Goal: Task Accomplishment & Management: Complete application form

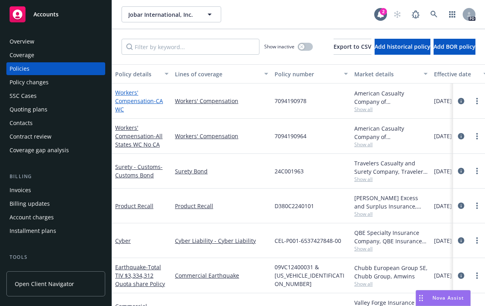
click at [124, 100] on link "Workers' Compensation - CA WC" at bounding box center [139, 101] width 48 height 24
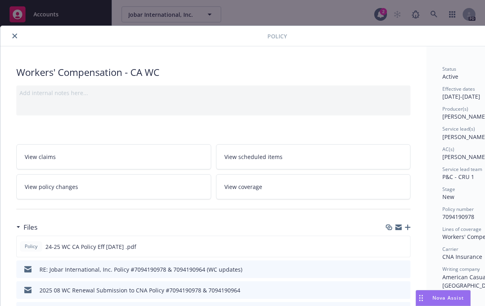
click at [14, 32] on button "close" at bounding box center [15, 36] width 10 height 10
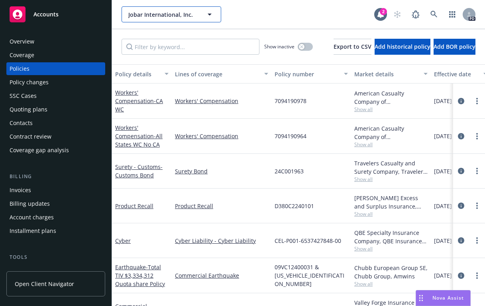
click at [211, 15] on icon "button" at bounding box center [210, 15] width 10 height 10
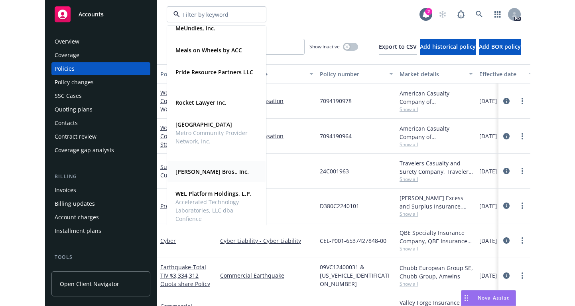
scroll to position [394, 0]
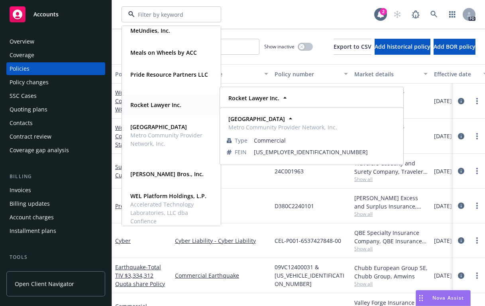
click at [140, 101] on span "Rocket Lawyer Inc." at bounding box center [155, 105] width 51 height 8
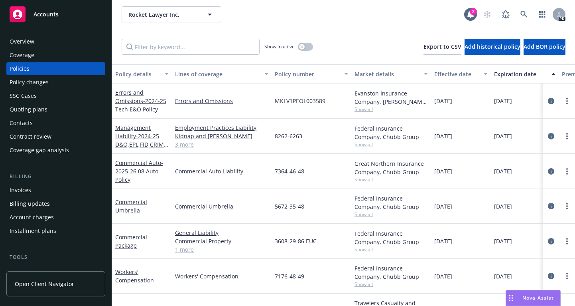
click at [18, 107] on div "Quoting plans" at bounding box center [29, 109] width 38 height 13
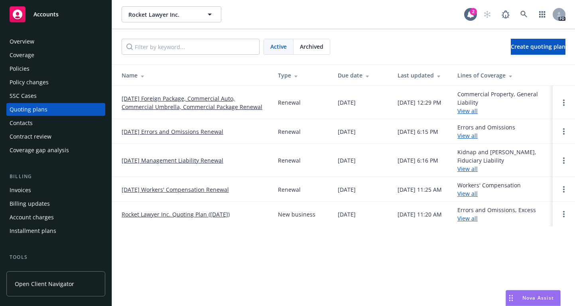
click at [138, 101] on link "08/15/25 Foreign Package, Commercial Auto, Commercial Umbrella, Commercial Pack…" at bounding box center [194, 102] width 144 height 17
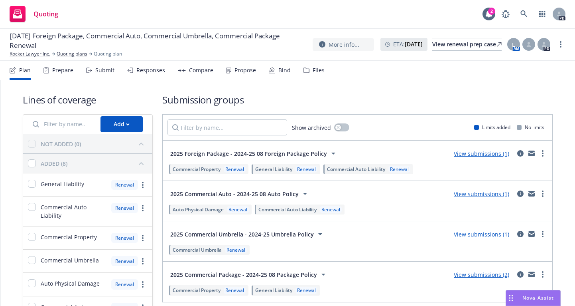
click at [102, 69] on div "Submit" at bounding box center [104, 70] width 19 height 6
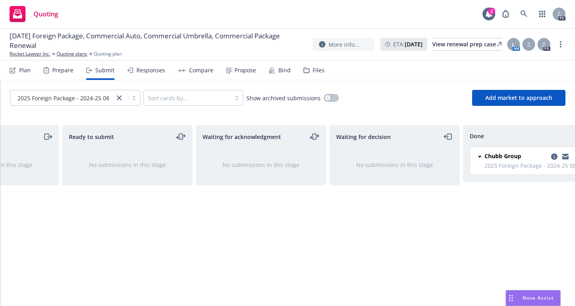
scroll to position [0, 109]
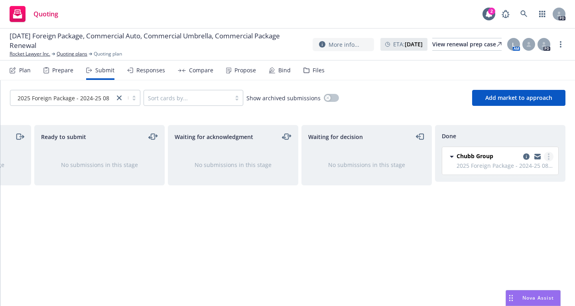
click at [549, 155] on icon "more" at bounding box center [549, 156] width 2 height 6
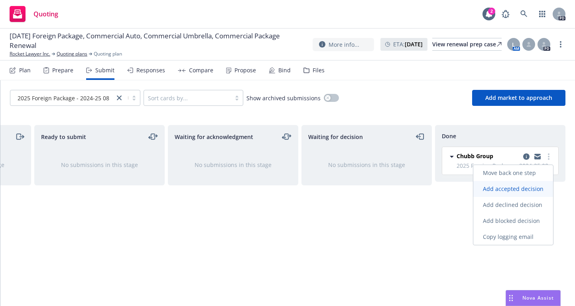
click at [515, 186] on span "Add accepted decision" at bounding box center [513, 189] width 80 height 8
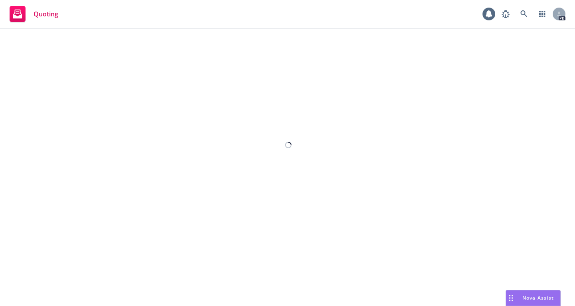
select select "12"
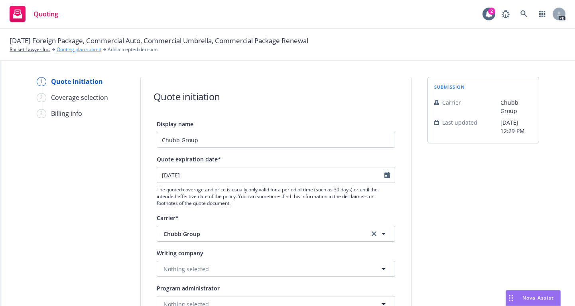
click at [79, 50] on link "Quoting plan submit" at bounding box center [79, 49] width 45 height 7
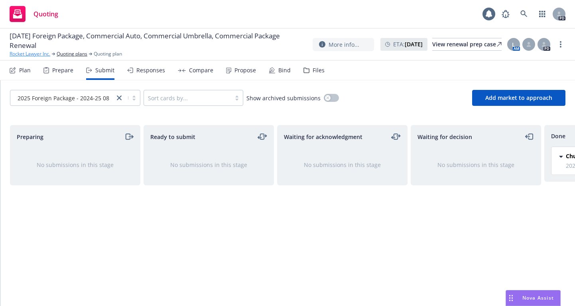
click at [24, 51] on link "Rocket Lawyer Inc." at bounding box center [30, 53] width 41 height 7
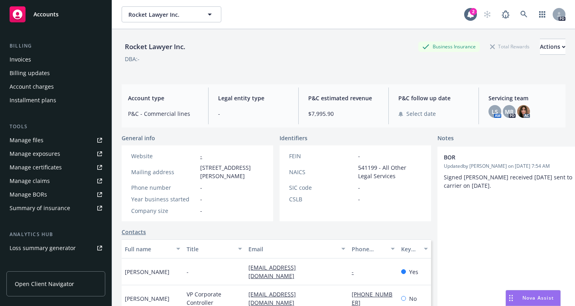
scroll to position [131, 0]
click at [22, 141] on div "Manage files" at bounding box center [27, 139] width 34 height 13
click at [44, 14] on span "Accounts" at bounding box center [46, 14] width 25 height 6
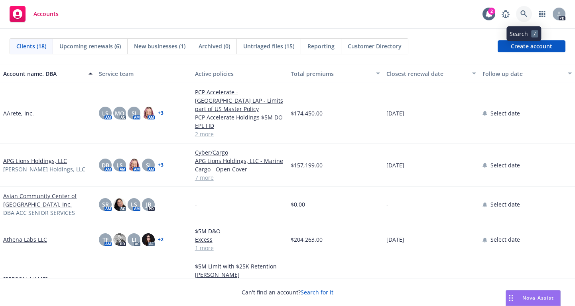
click at [525, 12] on icon at bounding box center [524, 13] width 7 height 7
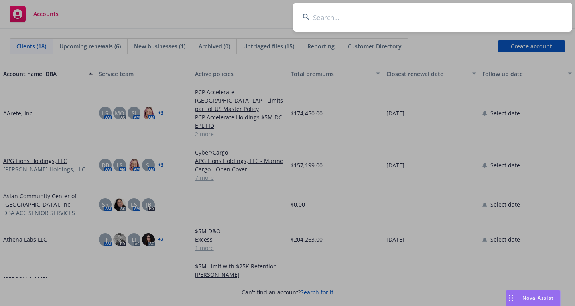
click at [319, 17] on input at bounding box center [432, 17] width 279 height 29
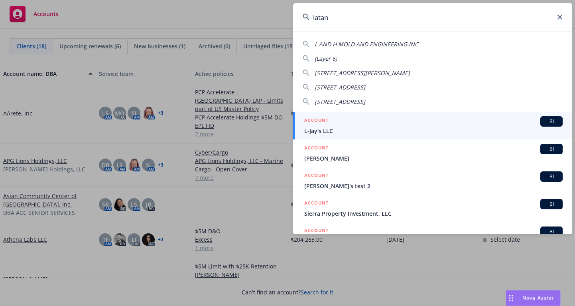
type input "latana"
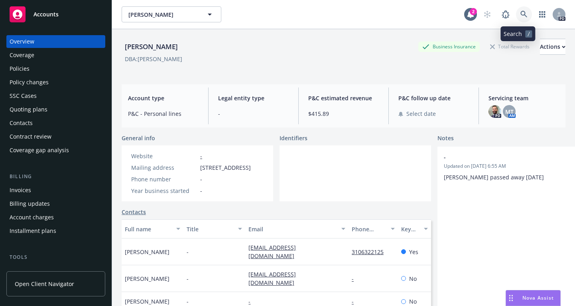
click at [521, 13] on icon at bounding box center [524, 14] width 7 height 7
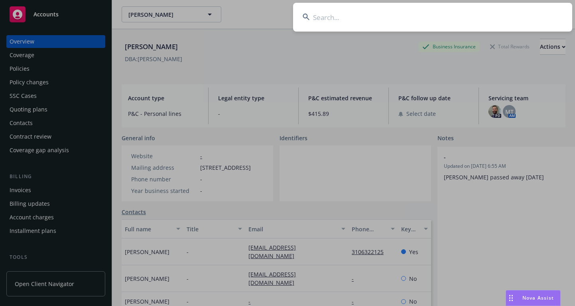
click at [314, 17] on input at bounding box center [432, 17] width 279 height 29
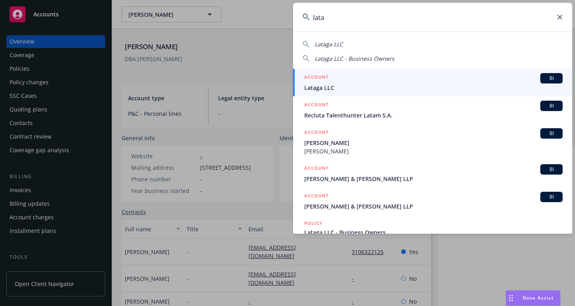
type input "lata"
click at [559, 15] on icon at bounding box center [560, 17] width 5 height 5
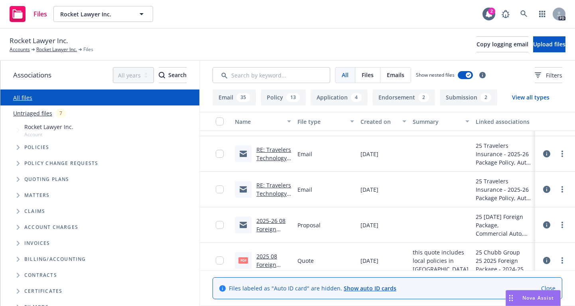
scroll to position [102, 0]
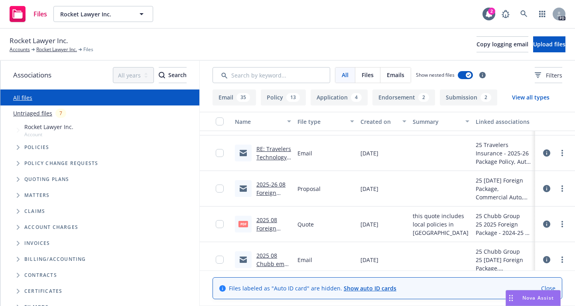
click at [268, 184] on link "2025-26 08 Foreign Coverages Proposal.msg" at bounding box center [272, 200] width 33 height 41
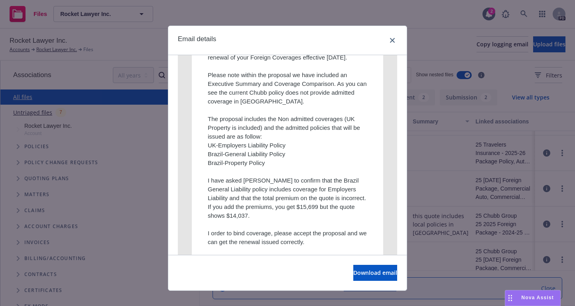
scroll to position [0, 0]
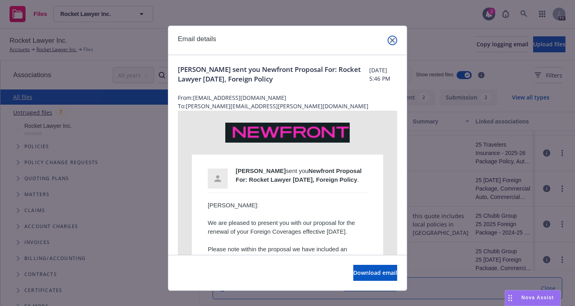
click at [391, 41] on icon "close" at bounding box center [392, 40] width 5 height 5
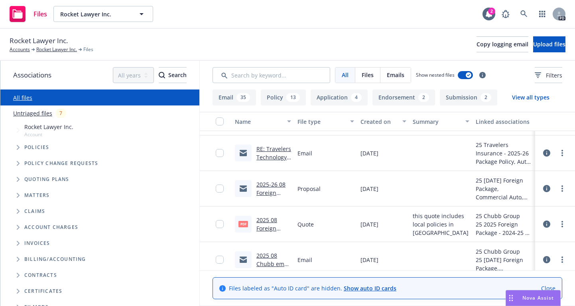
click at [268, 219] on link "2025 08 Foreign Package Quote from Chubb.pdf" at bounding box center [271, 236] width 31 height 41
click at [58, 46] on link "Rocket Lawyer Inc." at bounding box center [56, 49] width 41 height 7
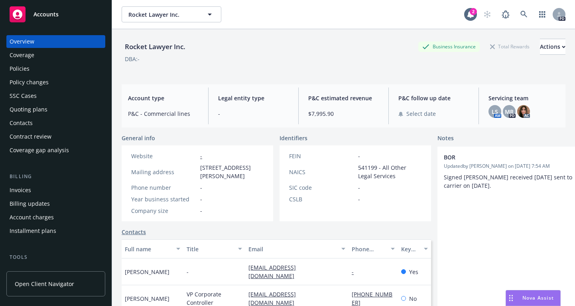
click at [21, 109] on div "Quoting plans" at bounding box center [29, 109] width 38 height 13
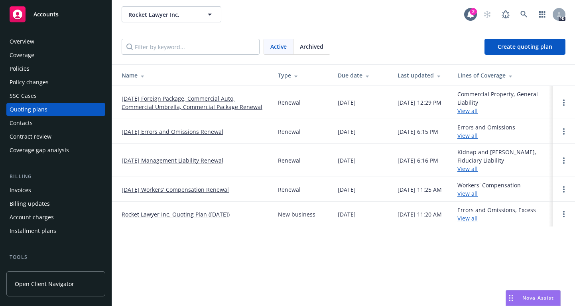
click at [132, 99] on link "[DATE] Foreign Package, Commercial Auto, Commercial Umbrella, Commercial Packag…" at bounding box center [194, 102] width 144 height 17
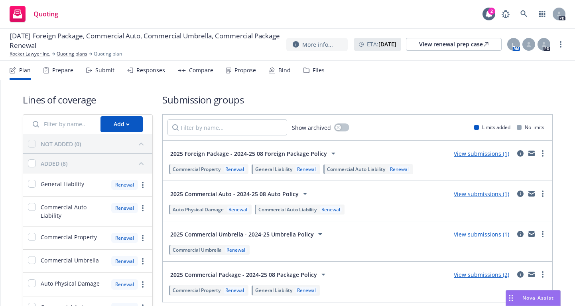
click at [102, 70] on div "Submit" at bounding box center [104, 70] width 19 height 6
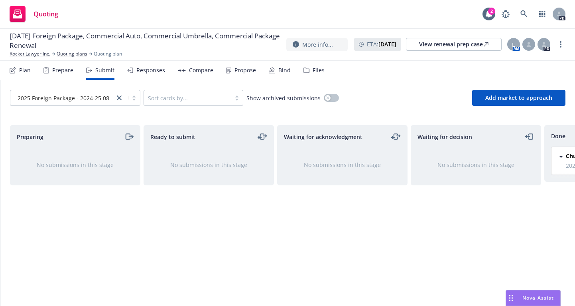
click at [278, 68] on div "Bind" at bounding box center [284, 70] width 12 height 6
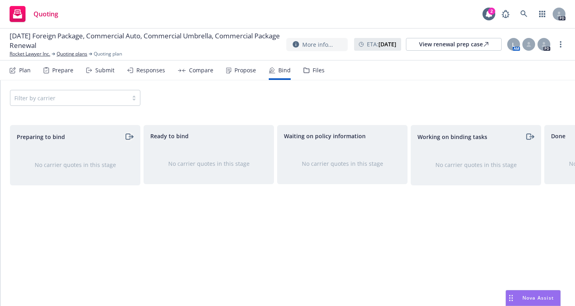
click at [124, 136] on icon "moveRight" at bounding box center [128, 137] width 9 height 10
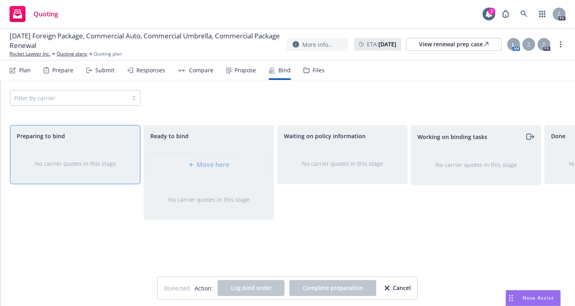
click at [128, 247] on div "Preparing to bind No carrier quotes in this stage" at bounding box center [75, 207] width 130 height 164
click at [133, 100] on div "Filter by carrier" at bounding box center [75, 98] width 130 height 16
drag, startPoint x: 130, startPoint y: 100, endPoint x: 56, endPoint y: 108, distance: 74.6
click at [101, 101] on div "Filter by carrier" at bounding box center [75, 98] width 130 height 16
click at [48, 99] on div "Filter by carrier" at bounding box center [75, 98] width 130 height 16
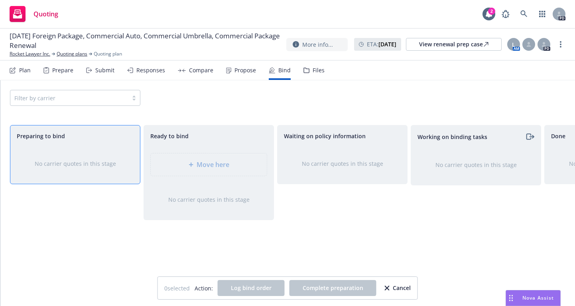
click at [44, 99] on div "Filter by carrier" at bounding box center [75, 98] width 130 height 16
click at [236, 69] on div "Propose" at bounding box center [246, 70] width 22 height 6
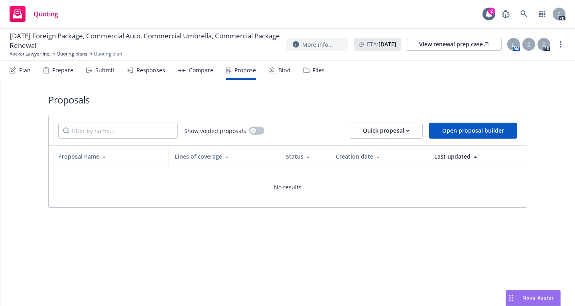
click at [152, 67] on div "Responses" at bounding box center [150, 70] width 29 height 6
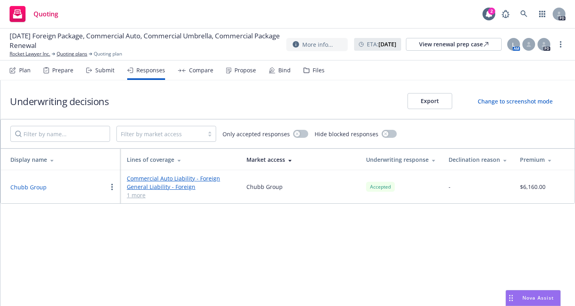
click at [31, 187] on button "Chubb Group" at bounding box center [28, 187] width 36 height 8
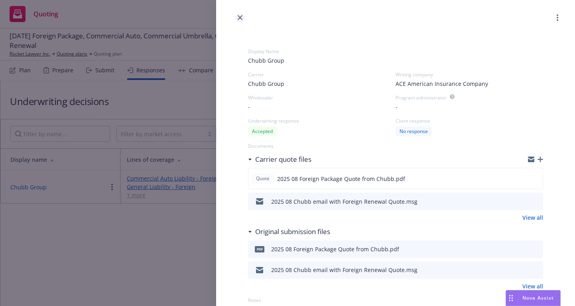
click at [238, 16] on icon "close" at bounding box center [240, 17] width 5 height 5
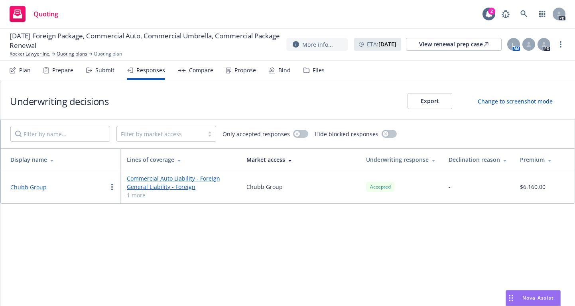
click at [140, 179] on link "Commercial Auto Liability - Foreign" at bounding box center [180, 178] width 107 height 8
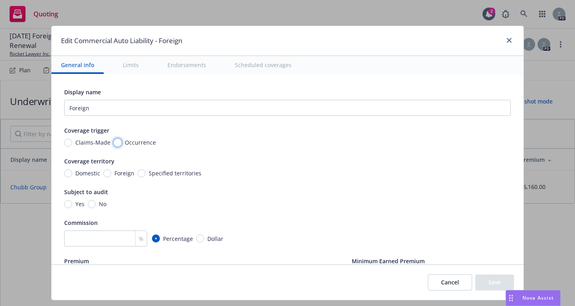
click at [114, 143] on input "Occurrence" at bounding box center [118, 142] width 8 height 8
radio input "true"
click at [104, 174] on input "Foreign" at bounding box center [107, 173] width 8 height 8
radio input "true"
click at [89, 202] on input "No" at bounding box center [92, 204] width 8 height 8
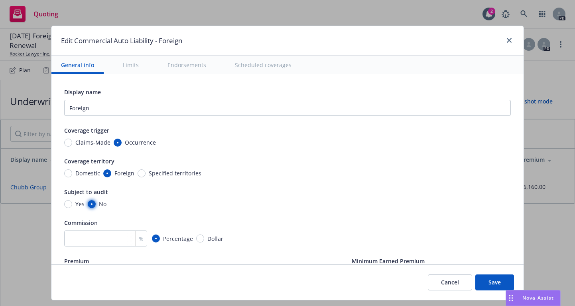
radio input "true"
drag, startPoint x: 326, startPoint y: 46, endPoint x: 332, endPoint y: 34, distance: 13.7
click at [332, 34] on div "Edit Commercial Auto Liability - Foreign" at bounding box center [287, 41] width 472 height 30
click at [88, 235] on input "number" at bounding box center [105, 238] width 83 height 16
click at [449, 284] on button "Cancel" at bounding box center [450, 282] width 44 height 16
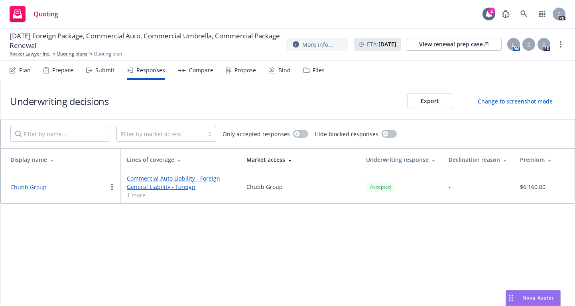
click at [317, 238] on div "Underwriting decisions Export Change to screenshot mode Filter by market access…" at bounding box center [287, 192] width 575 height 225
click at [110, 187] on button "button" at bounding box center [112, 187] width 10 height 10
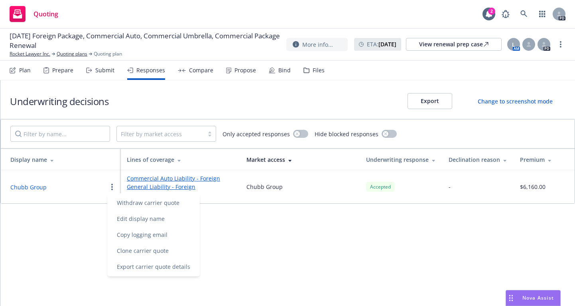
click at [268, 253] on div "Underwriting decisions Export Change to screenshot mode Filter by market access…" at bounding box center [287, 192] width 575 height 225
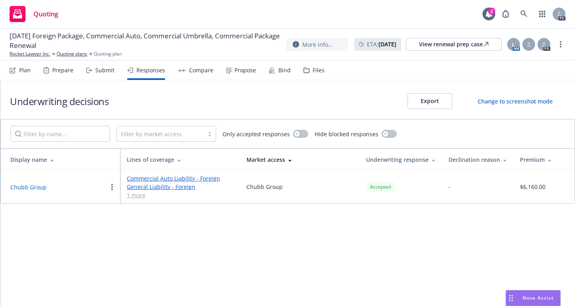
click at [113, 187] on button "button" at bounding box center [112, 187] width 10 height 10
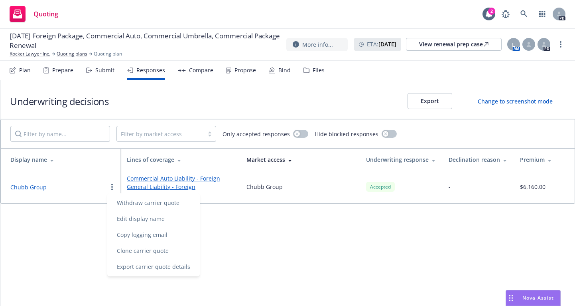
click at [189, 69] on div "Compare" at bounding box center [201, 70] width 24 height 6
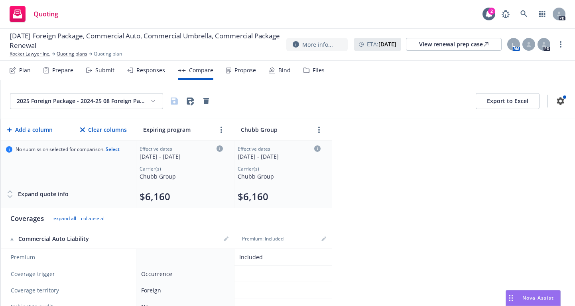
click at [147, 71] on div "Responses" at bounding box center [150, 70] width 29 height 6
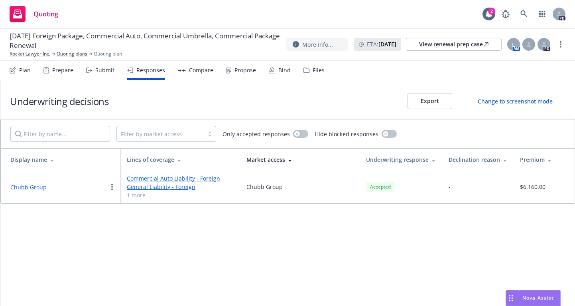
click at [111, 186] on icon "button" at bounding box center [112, 186] width 2 height 6
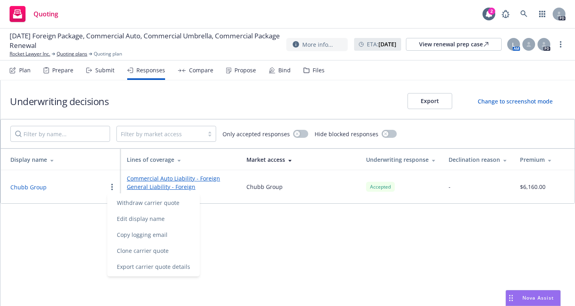
click at [243, 248] on div "Underwriting decisions Export Change to screenshot mode Filter by market access…" at bounding box center [287, 192] width 575 height 225
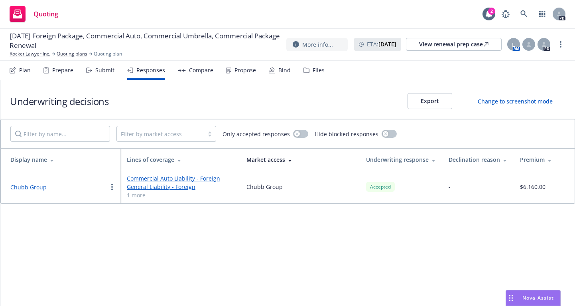
click at [243, 72] on div "Propose" at bounding box center [246, 70] width 22 height 6
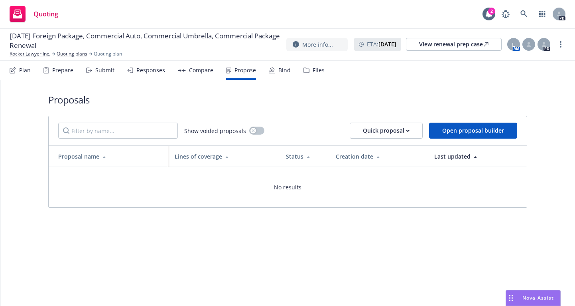
click at [235, 195] on div "No results" at bounding box center [288, 187] width 478 height 40
click at [406, 130] on div "Quick proposal" at bounding box center [386, 130] width 47 height 15
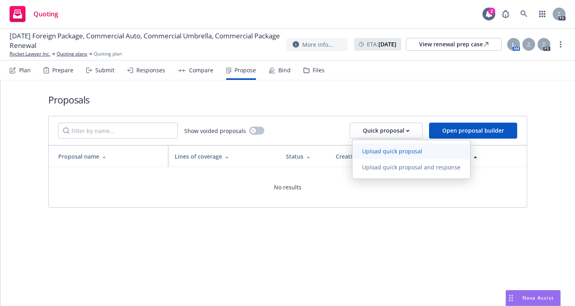
click at [382, 152] on span "Upload quick proposal" at bounding box center [392, 151] width 79 height 8
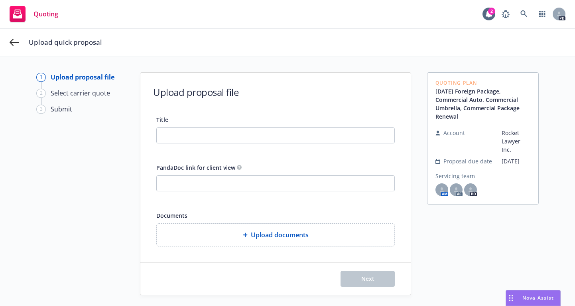
click at [296, 107] on div "Upload proposal file Title PandaDoc link for client view Documents Upload docum…" at bounding box center [275, 184] width 270 height 222
click at [11, 43] on icon at bounding box center [15, 42] width 10 height 7
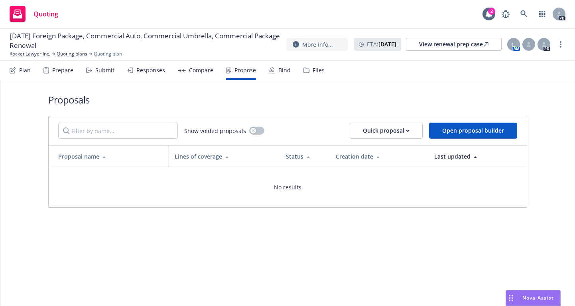
click at [11, 43] on span "08/15/25 Foreign Package, Commercial Auto, Commercial Umbrella, Commercial Pack…" at bounding box center [145, 40] width 270 height 19
click at [144, 67] on div "Responses" at bounding box center [150, 70] width 29 height 6
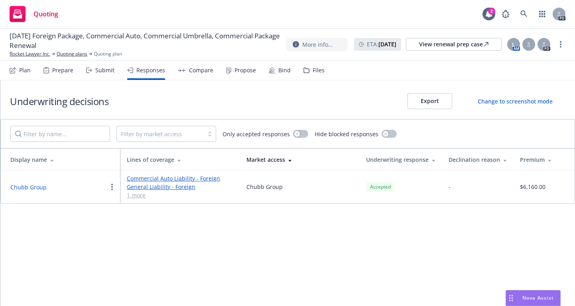
click at [29, 187] on button "Chubb Group" at bounding box center [28, 187] width 36 height 8
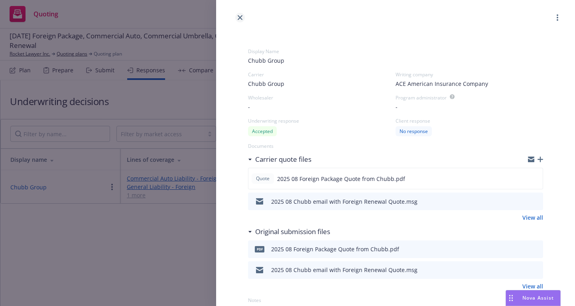
click at [237, 18] on link "close" at bounding box center [240, 18] width 10 height 10
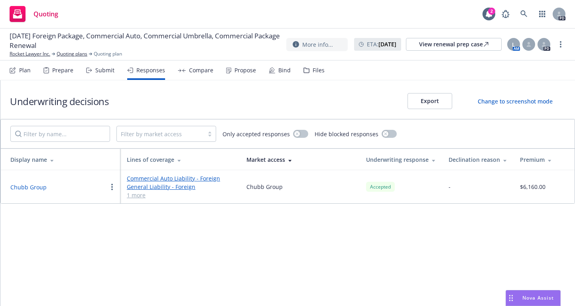
click at [136, 180] on link "Commercial Auto Liability - Foreign" at bounding box center [180, 178] width 107 height 8
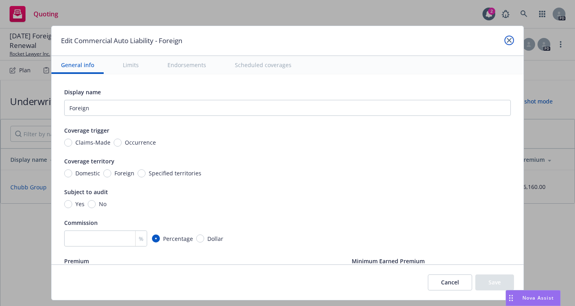
click at [505, 41] on link "close" at bounding box center [510, 41] width 10 height 10
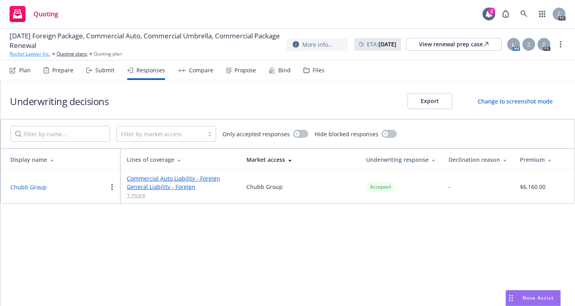
click at [37, 53] on link "Rocket Lawyer Inc." at bounding box center [30, 53] width 41 height 7
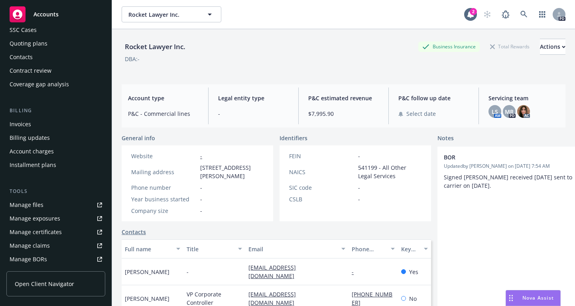
scroll to position [71, 0]
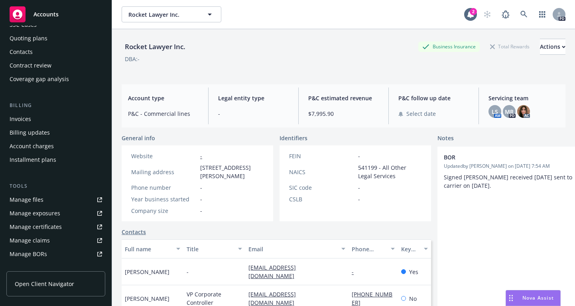
click at [32, 197] on div "Manage files" at bounding box center [27, 199] width 34 height 13
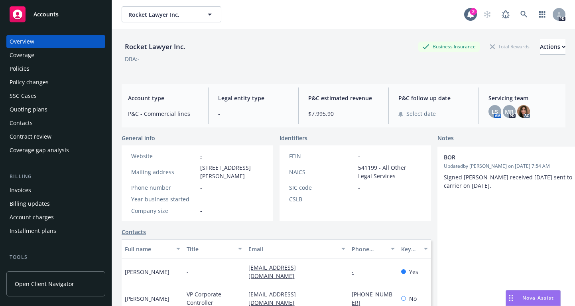
click at [16, 70] on div "Policies" at bounding box center [20, 68] width 20 height 13
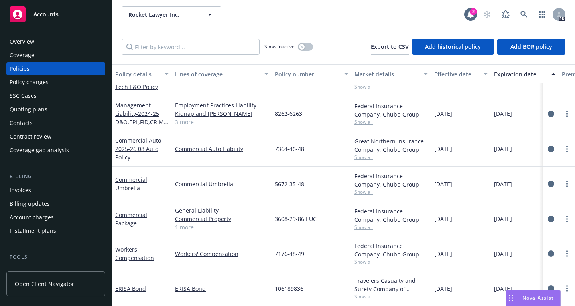
scroll to position [28, 0]
click at [132, 211] on link "Commercial Package" at bounding box center [131, 219] width 32 height 16
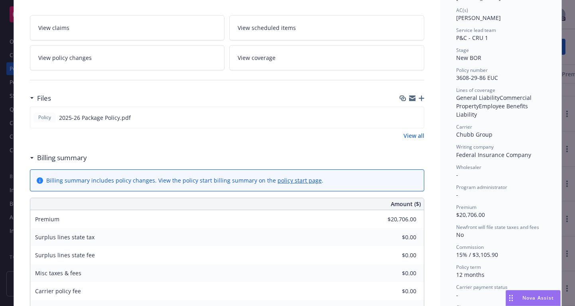
scroll to position [137, 0]
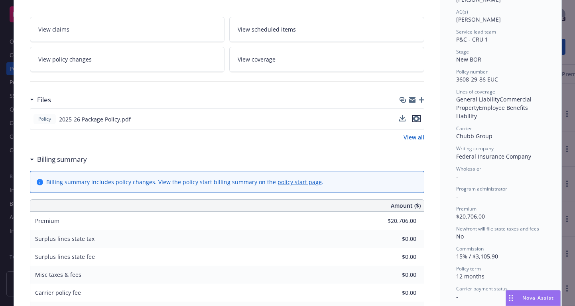
click at [415, 118] on icon "preview file" at bounding box center [416, 119] width 7 height 6
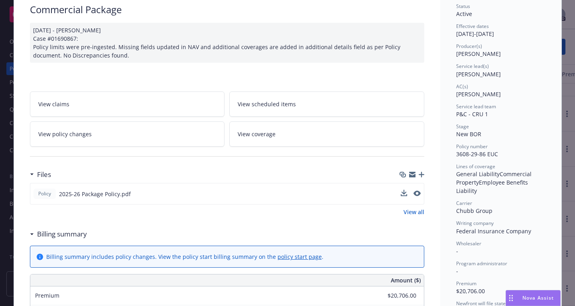
scroll to position [0, 0]
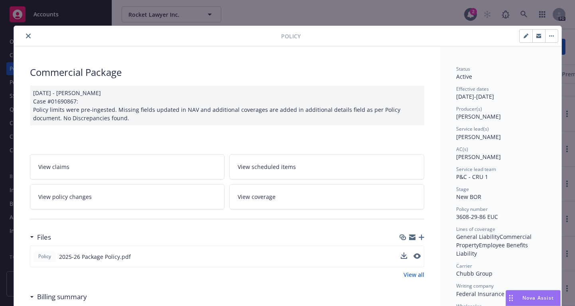
click at [24, 36] on button "close" at bounding box center [29, 36] width 10 height 10
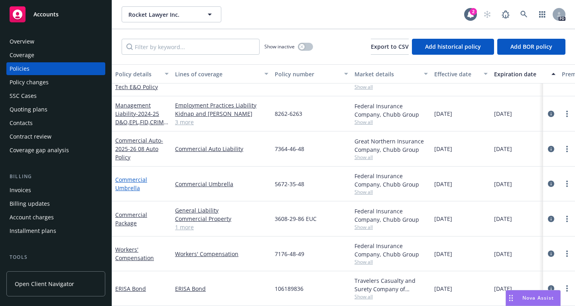
click at [130, 176] on link "Commercial Umbrella" at bounding box center [131, 184] width 32 height 16
click at [130, 172] on div "Rocket Lawyer Inc. Rocket Lawyer Inc. 2 PD Show inactive Export to CSV Add hist…" at bounding box center [343, 153] width 463 height 306
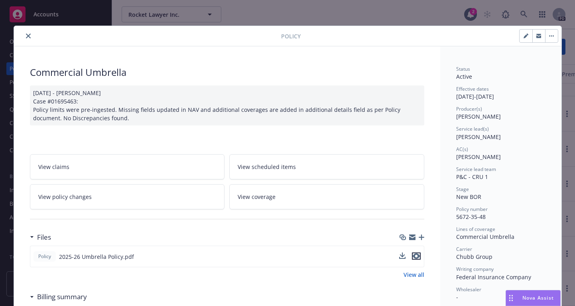
click at [415, 255] on icon "preview file" at bounding box center [416, 256] width 7 height 6
click at [26, 37] on icon "close" at bounding box center [28, 36] width 5 height 5
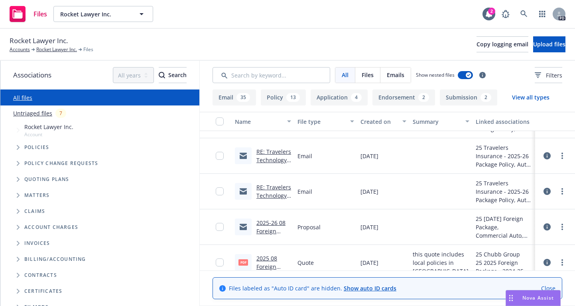
scroll to position [80, 0]
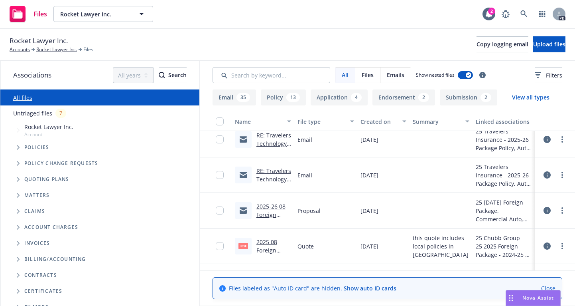
click at [270, 205] on link "2025-26 08 Foreign Coverages Proposal.msg" at bounding box center [272, 222] width 33 height 41
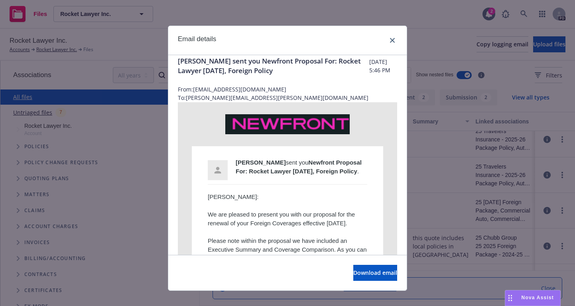
scroll to position [0, 0]
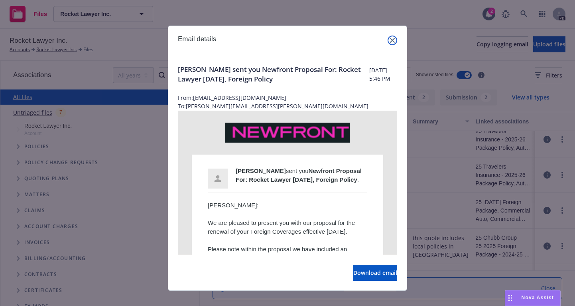
drag, startPoint x: 389, startPoint y: 40, endPoint x: 382, endPoint y: 84, distance: 44.7
click at [382, 83] on div "Email details [PERSON_NAME] sent you Newfront Proposal For: Rocket Lawyer [DATE…" at bounding box center [287, 158] width 239 height 265
click at [390, 40] on icon "close" at bounding box center [392, 40] width 5 height 5
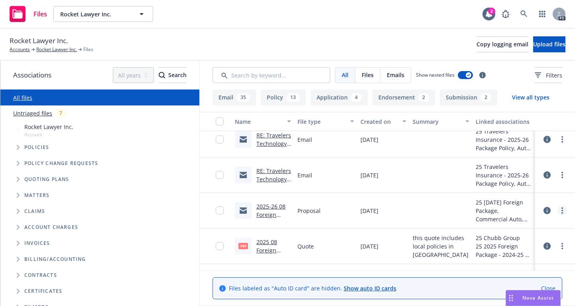
click at [558, 212] on link "more" at bounding box center [563, 210] width 10 height 10
click at [562, 213] on circle "more" at bounding box center [563, 213] width 2 height 2
click at [503, 275] on link "Update associations" at bounding box center [520, 274] width 79 height 16
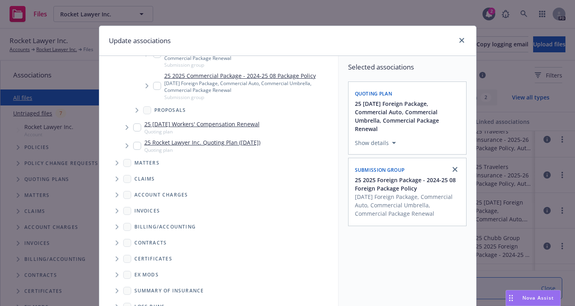
scroll to position [189, 0]
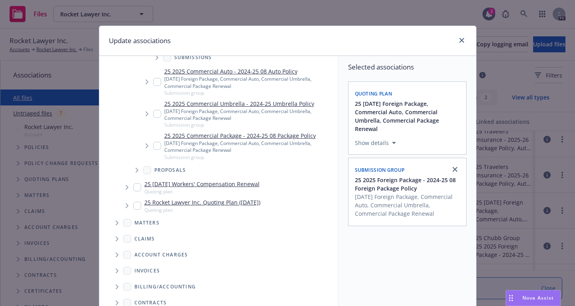
click at [394, 27] on div "Update associations" at bounding box center [287, 41] width 377 height 30
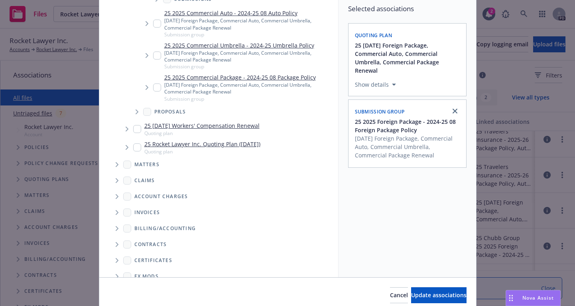
scroll to position [91, 0]
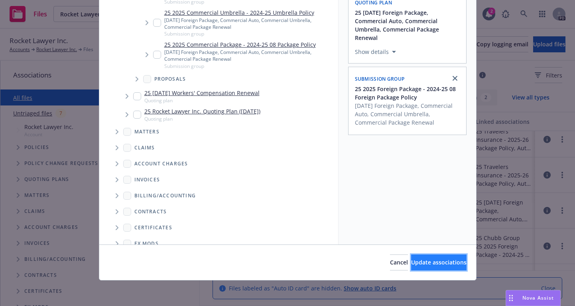
click at [414, 261] on span "Update associations" at bounding box center [438, 262] width 55 height 8
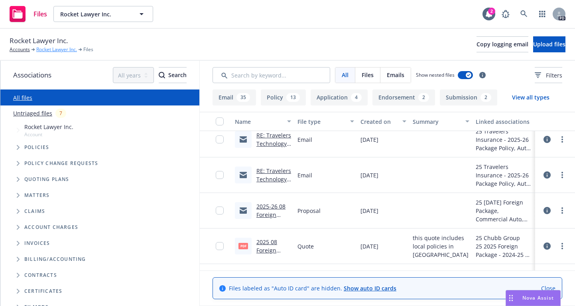
click at [58, 49] on link "Rocket Lawyer Inc." at bounding box center [56, 49] width 41 height 7
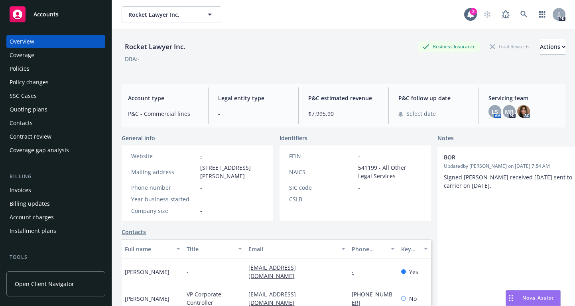
click at [24, 106] on div "Quoting plans" at bounding box center [29, 109] width 38 height 13
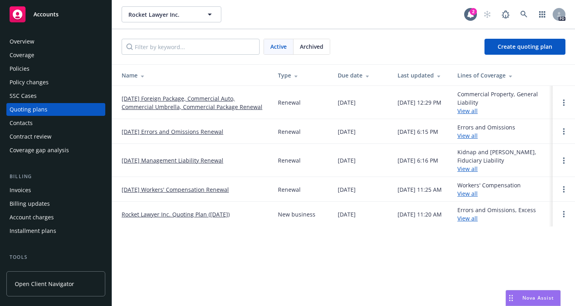
click at [174, 97] on link "[DATE] Foreign Package, Commercial Auto, Commercial Umbrella, Commercial Packag…" at bounding box center [194, 102] width 144 height 17
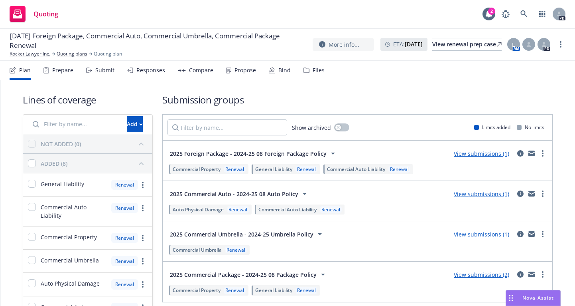
click at [236, 68] on div "Propose" at bounding box center [246, 70] width 22 height 6
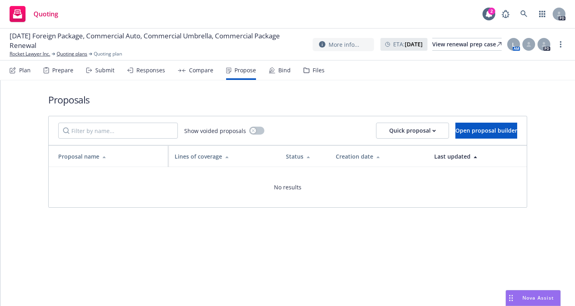
click at [204, 186] on div "No results" at bounding box center [288, 187] width 478 height 40
click at [406, 130] on div "Quick proposal" at bounding box center [412, 130] width 47 height 15
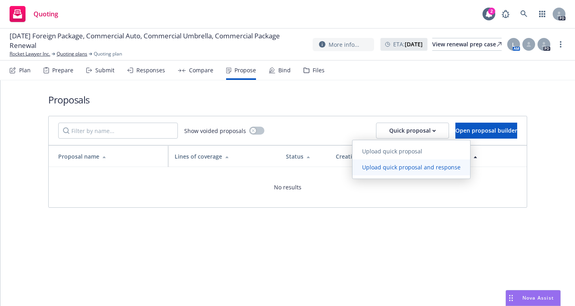
click at [381, 166] on span "Upload quick proposal and response" at bounding box center [412, 167] width 118 height 8
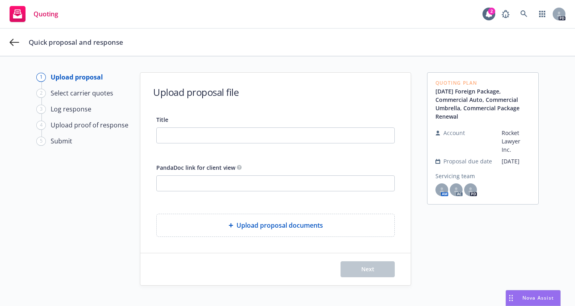
click at [108, 195] on div "1 Upload proposal 2 Select carrier quotes 3 Log response 4 Upload proof of resp…" at bounding box center [80, 195] width 88 height 246
click at [168, 136] on input "Title" at bounding box center [276, 135] width 238 height 15
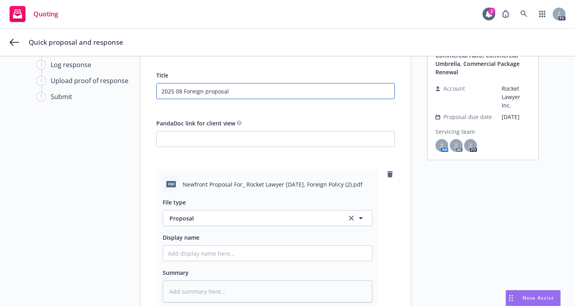
scroll to position [49, 0]
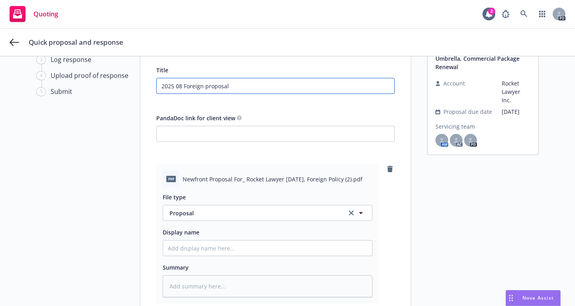
click at [227, 86] on input "2025 08 Foreign proposal" at bounding box center [276, 85] width 238 height 15
type input "2025 08 Foreign proposal"
type textarea "x"
type input "2025 08 Foreign proposal w"
type textarea "x"
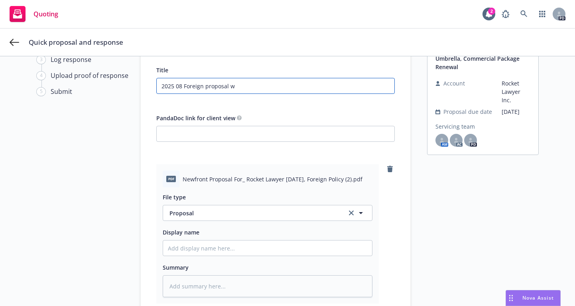
type input "2025 08 Foreign proposal wi"
type textarea "x"
type input "2025 08 Foreign proposal wit"
type textarea "x"
type input "2025 08 Foreign proposal with"
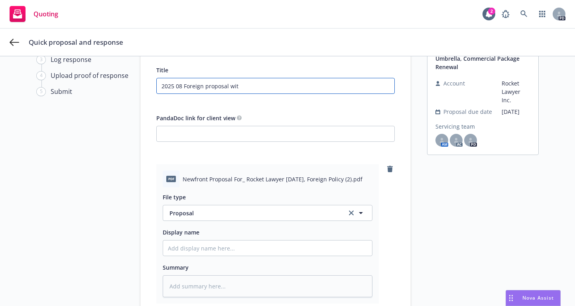
type textarea "x"
type input "2025 08 Foreign proposal with"
type textarea "x"
type input "2025 08 Foreign proposal with a"
type textarea "x"
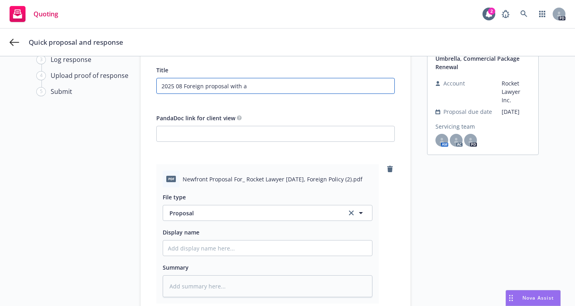
type input "2025 08 Foreign proposal with ac"
type textarea "x"
type input "2025 08 Foreign proposal with acc"
type textarea "x"
type input "2025 08 Foreign proposal with acce"
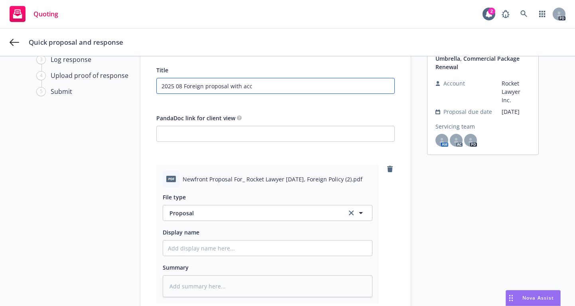
type textarea "x"
type input "2025 08 Foreign proposal with accep"
type textarea "x"
type input "2025 08 Foreign proposal with accept"
type textarea "x"
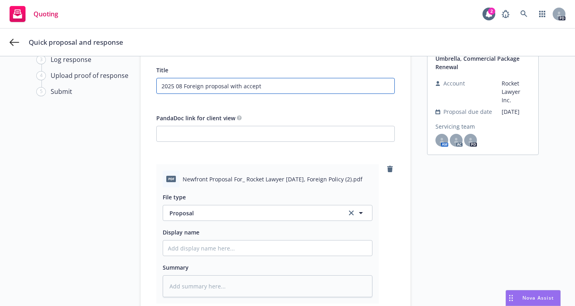
type input "2025 08 Foreign proposal with accepta"
type textarea "x"
type input "2025 08 Foreign proposal with acceptan"
type textarea "x"
type input "2025 08 Foreign proposal with acceptanc"
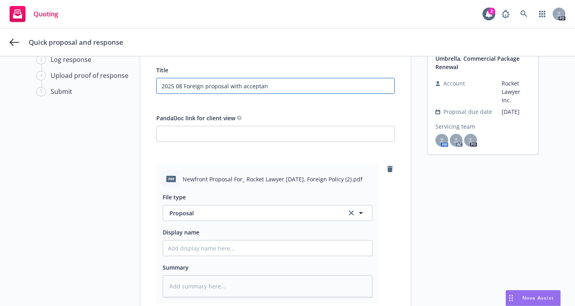
type textarea "x"
type input "2025 08 Foreign proposal with acceptance"
type textarea "x"
type input "2025 08 Foreign proposal with acceptance"
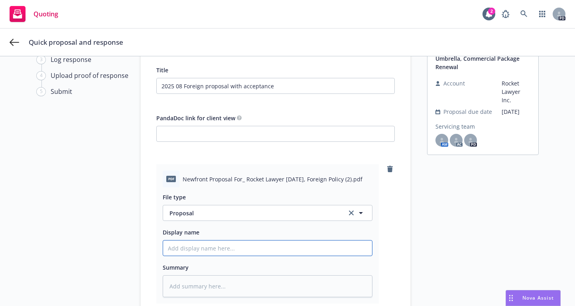
click at [178, 247] on input "Display name" at bounding box center [267, 247] width 209 height 15
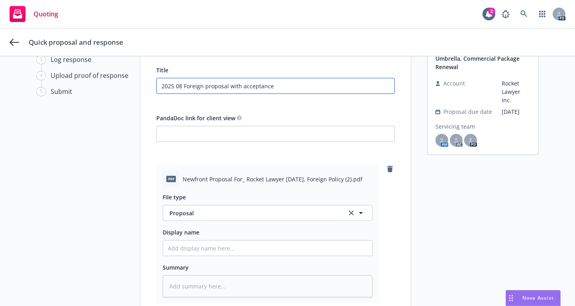
drag, startPoint x: 237, startPoint y: 91, endPoint x: 154, endPoint y: 94, distance: 83.0
click at [156, 94] on div "Title 2025 08 Foreign proposal with acceptance PandaDoc link for client view pd…" at bounding box center [275, 198] width 239 height 266
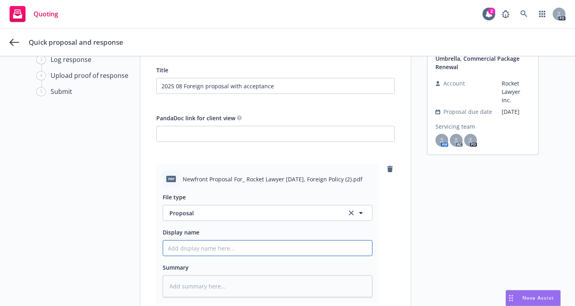
click at [171, 246] on input "Display name" at bounding box center [267, 247] width 209 height 15
paste input "2025 08 Foreign proposal with acceptance"
type textarea "x"
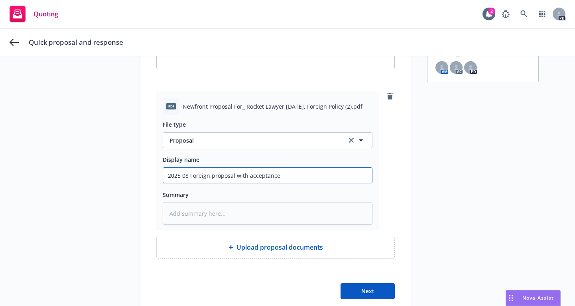
scroll to position [140, 0]
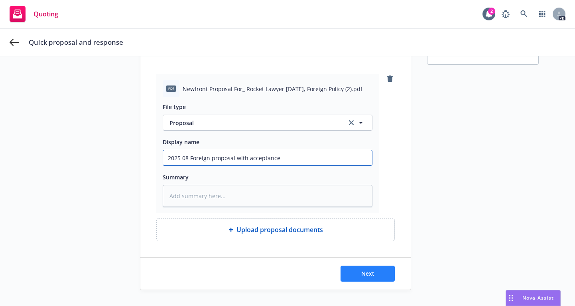
type input "2025 08 Foreign proposal with acceptance"
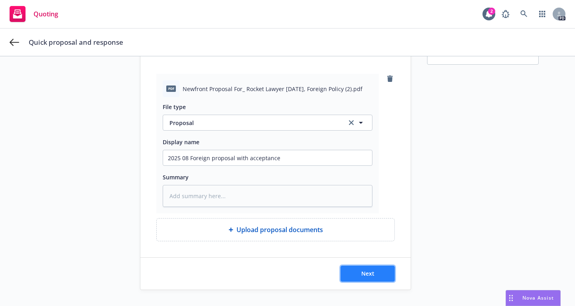
click at [361, 272] on span "Next" at bounding box center [367, 273] width 13 height 8
type textarea "x"
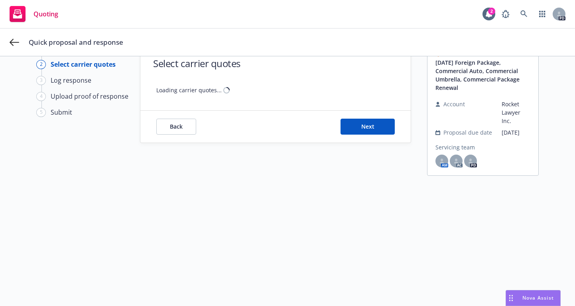
scroll to position [29, 0]
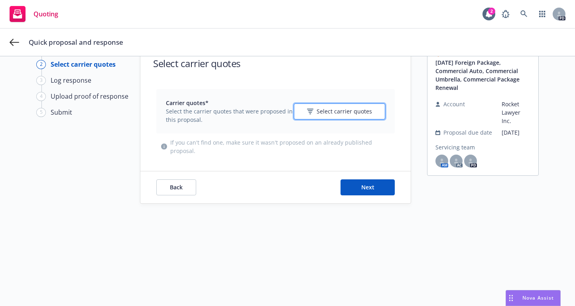
click at [313, 110] on div "Select carrier quotes" at bounding box center [339, 111] width 65 height 8
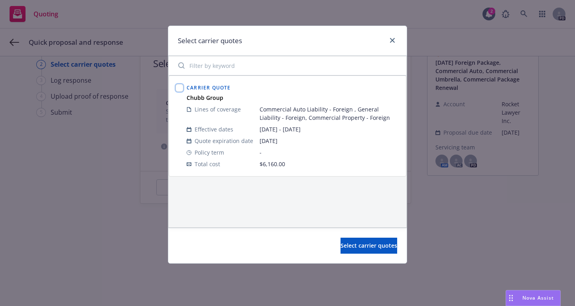
click at [182, 85] on input "checkbox" at bounding box center [180, 88] width 8 height 8
checkbox input "true"
click at [351, 245] on span "Select carrier quotes" at bounding box center [369, 245] width 57 height 8
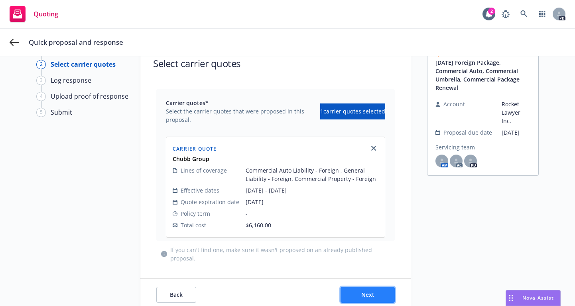
click at [362, 291] on span "Next" at bounding box center [367, 294] width 13 height 8
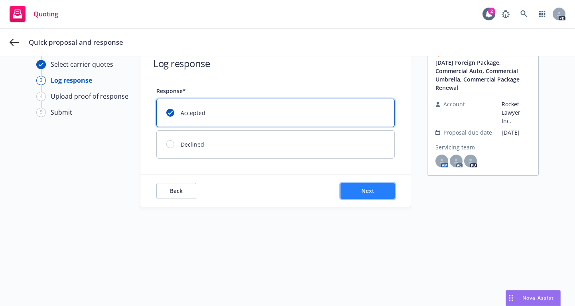
click at [361, 191] on span "Next" at bounding box center [367, 191] width 13 height 8
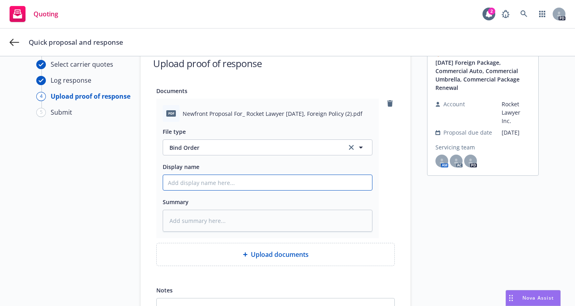
click at [183, 181] on input "Display name" at bounding box center [267, 182] width 209 height 15
type textarea "x"
type input "2"
type textarea "x"
type input "20"
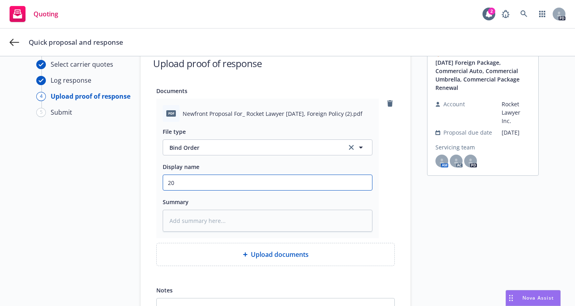
type textarea "x"
type input "202"
type textarea "x"
type input "2025"
type textarea "x"
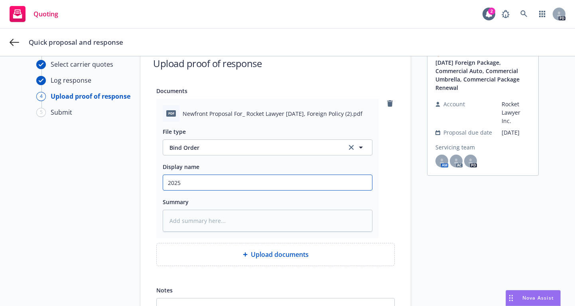
type input "2025"
type textarea "x"
type input "2025 0"
type textarea "x"
type input "2025 08"
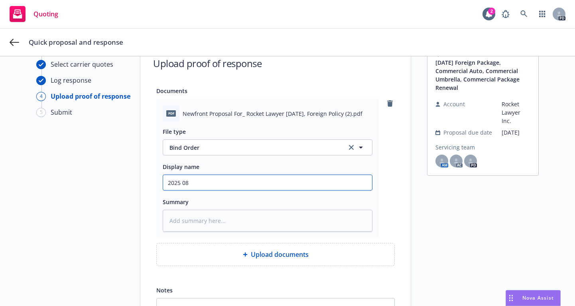
type textarea "x"
type input "2025 08"
type textarea "x"
type input "2025 08 F"
type textarea "x"
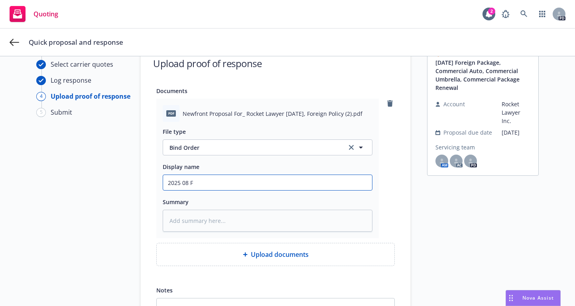
type input "2025 08 Fo"
type textarea "x"
type input "2025 08 For"
type textarea "x"
type input "2025 08 Fore"
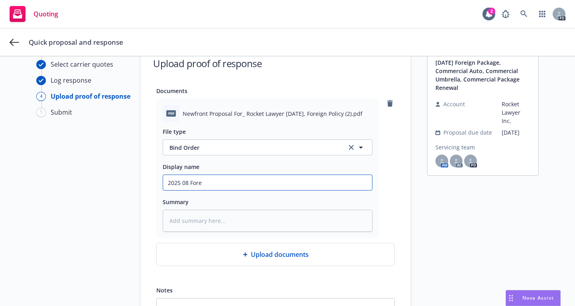
type textarea "x"
type input "2025 08 Forei"
type textarea "x"
type input "2025 08 Foreig"
type textarea "x"
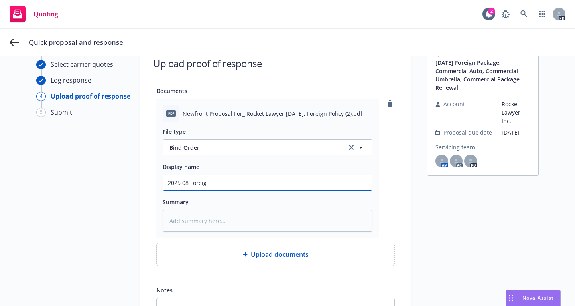
type input "2025 08 Foreign"
type textarea "x"
type input "2025 08 Foreign"
type textarea "x"
type input "2025 08 Foreign w"
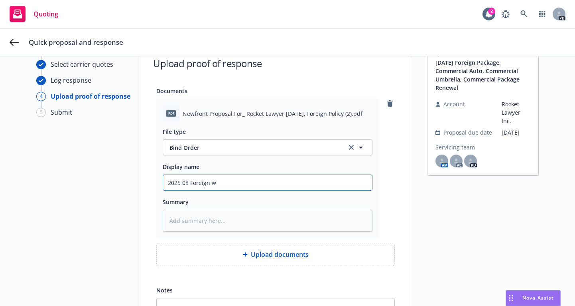
type textarea "x"
type input "2025 08 Foreign wi"
type textarea "x"
type input "2025 08 Foreign wit"
type textarea "x"
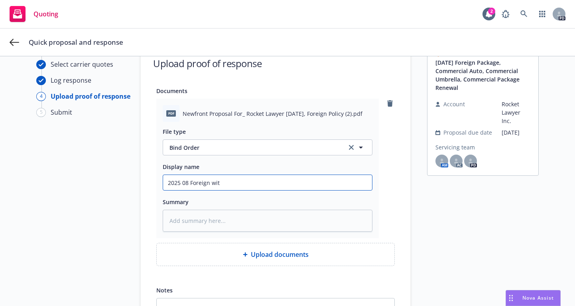
type input "2025 08 Foreign with"
type textarea "x"
type input "2025 08 Foreign with"
type textarea "x"
type input "2025 08 Foreign with B"
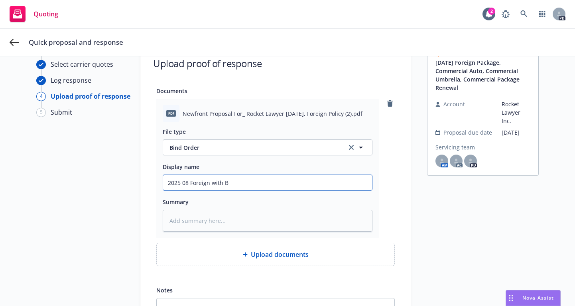
type textarea "x"
type input "2025 08 Foreign with Bi"
type textarea "x"
type input "2025 08 Foreign with Bin"
type textarea "x"
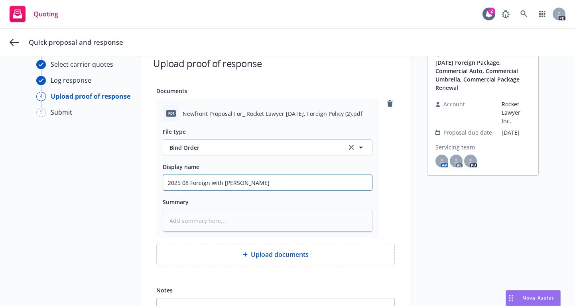
type input "2025 08 Foreign with Bind"
type textarea "x"
type input "2025 08 Foreign with Bind"
type textarea "x"
type input "2025 08 Foreign with Bind o"
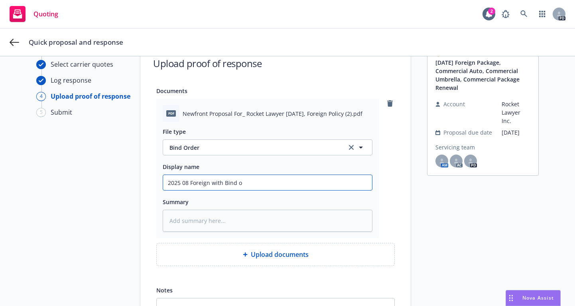
type textarea "x"
type input "2025 08 Foreign with Bind or"
type textarea "x"
type input "2025 08 Foreign with Bind ord"
type textarea "x"
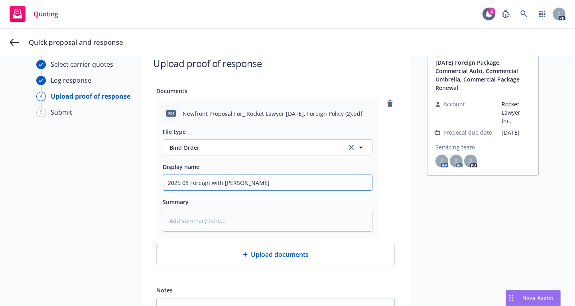
type input "2025 08 Foreign with Bind orde"
type textarea "x"
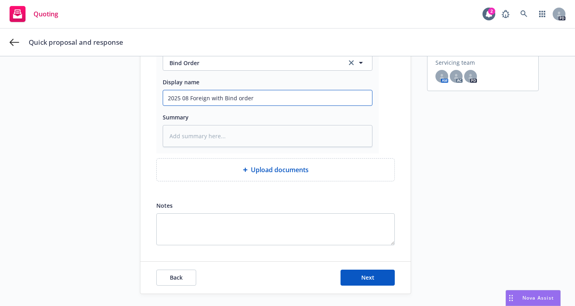
scroll to position [114, 0]
type input "2025 08 Foreign with Bind order"
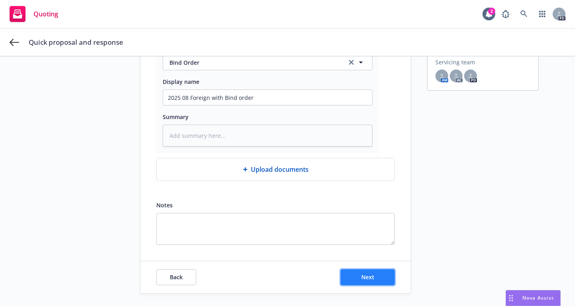
click at [369, 275] on span "Next" at bounding box center [367, 277] width 13 height 8
type textarea "x"
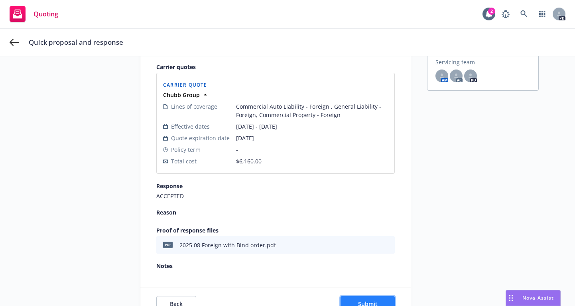
click at [369, 298] on button "Submit" at bounding box center [368, 304] width 54 height 16
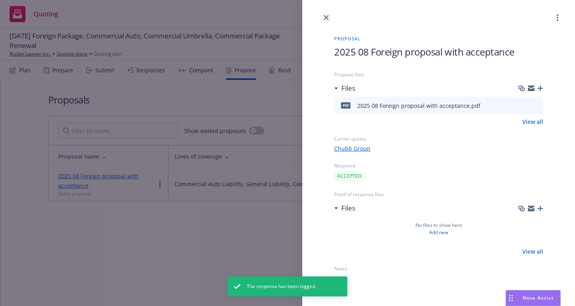
click at [326, 16] on icon "close" at bounding box center [326, 17] width 5 height 5
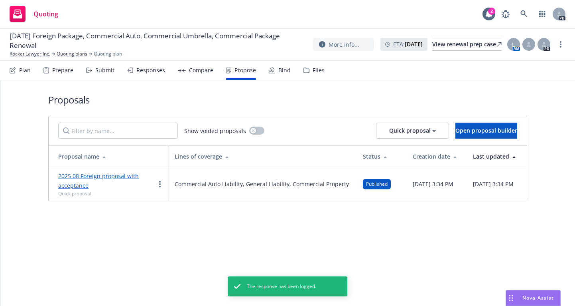
click at [283, 67] on div "Bind" at bounding box center [284, 70] width 12 height 6
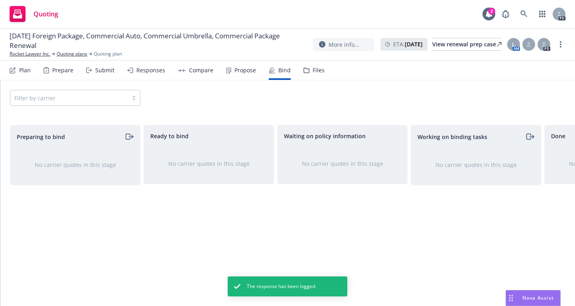
click at [126, 134] on icon "moveRight" at bounding box center [128, 137] width 4 height 6
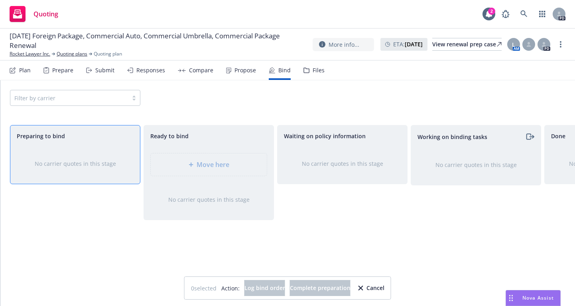
click at [100, 217] on div "Preparing to bind No carrier quotes in this stage" at bounding box center [75, 207] width 130 height 164
click at [71, 160] on div "No carrier quotes in this stage" at bounding box center [75, 163] width 130 height 34
click at [189, 166] on div "Move here" at bounding box center [209, 164] width 130 height 36
click at [174, 136] on span "Ready to bind" at bounding box center [169, 136] width 38 height 8
click at [274, 68] on div "Bind" at bounding box center [280, 70] width 22 height 19
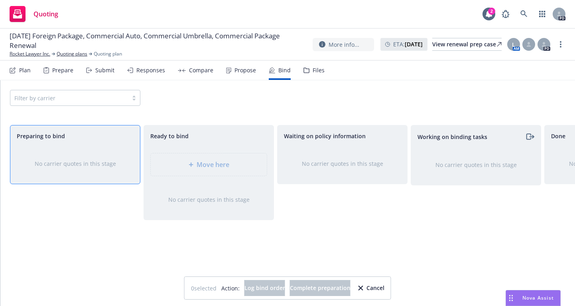
click at [272, 69] on icon at bounding box center [272, 69] width 5 height 5
click at [152, 68] on div "Responses" at bounding box center [150, 70] width 29 height 6
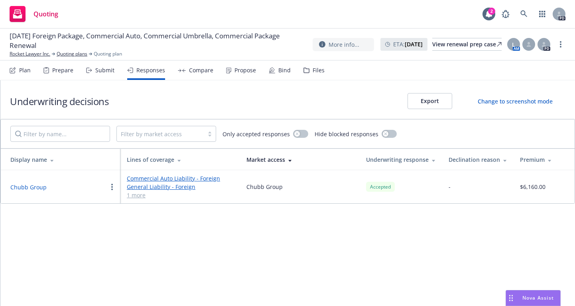
click at [110, 186] on button "button" at bounding box center [112, 187] width 10 height 10
click at [146, 182] on link "Commercial Auto Liability - Foreign" at bounding box center [180, 178] width 107 height 8
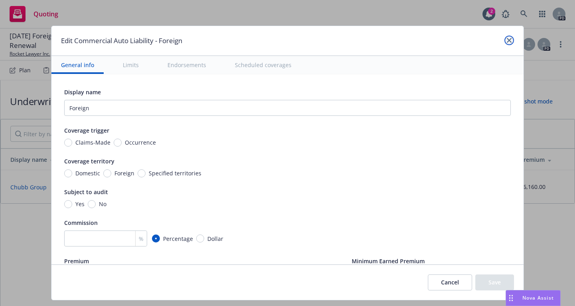
click at [507, 40] on icon "close" at bounding box center [509, 40] width 5 height 5
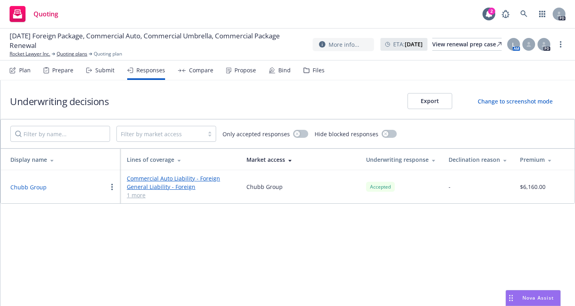
click at [240, 68] on div "Propose" at bounding box center [246, 70] width 22 height 6
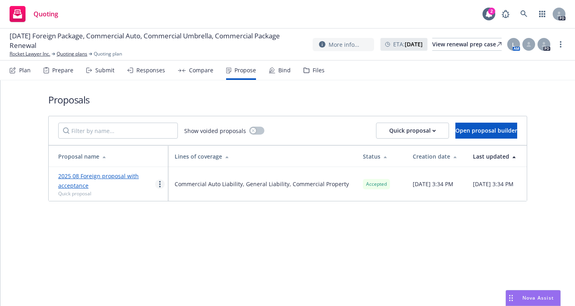
click at [159, 184] on icon "more" at bounding box center [160, 184] width 2 height 6
click at [71, 175] on link "2025 08 Foreign proposal with acceptance" at bounding box center [98, 180] width 81 height 17
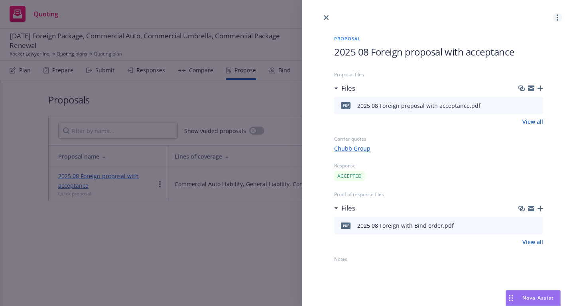
click at [559, 20] on link "more" at bounding box center [558, 18] width 10 height 10
click at [408, 15] on div at bounding box center [438, 11] width 273 height 22
click at [329, 18] on link "close" at bounding box center [327, 18] width 10 height 10
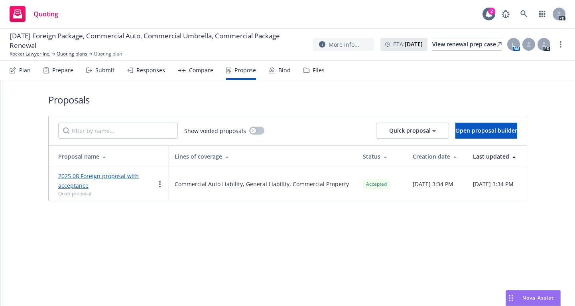
drag, startPoint x: 160, startPoint y: 184, endPoint x: 164, endPoint y: 233, distance: 49.3
click at [164, 233] on div "Proposals Show voided proposals Quick proposal Open proposal builder Proposal n…" at bounding box center [287, 192] width 575 height 225
click at [270, 69] on icon at bounding box center [272, 70] width 6 height 6
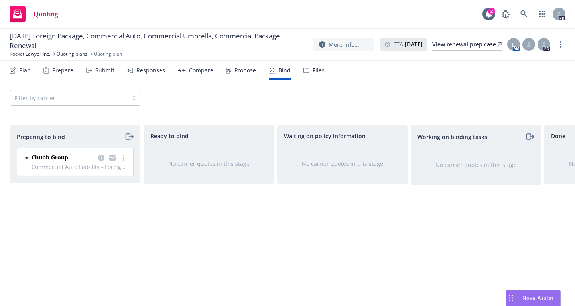
click at [452, 140] on span "Working on binding tasks" at bounding box center [453, 136] width 70 height 8
click at [352, 132] on span "Waiting on policy information" at bounding box center [325, 136] width 82 height 8
click at [187, 142] on div "Ready to bind" at bounding box center [209, 135] width 130 height 21
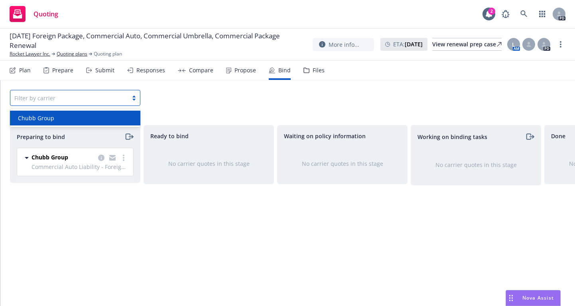
click at [136, 97] on div at bounding box center [134, 98] width 12 height 6
click at [89, 114] on div "Chubb Group" at bounding box center [75, 118] width 121 height 8
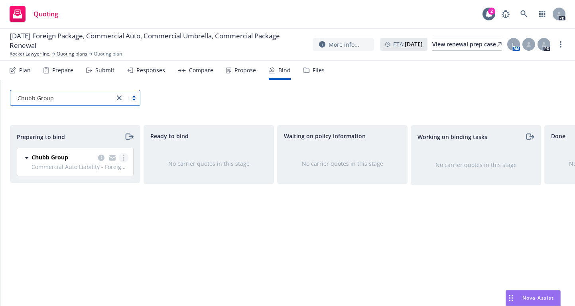
click at [125, 158] on link "more" at bounding box center [124, 158] width 10 height 10
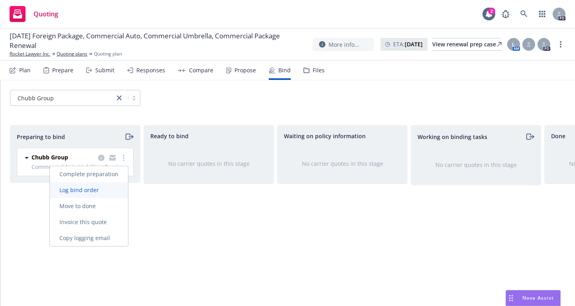
click at [80, 189] on span "Log bind order" at bounding box center [79, 190] width 59 height 8
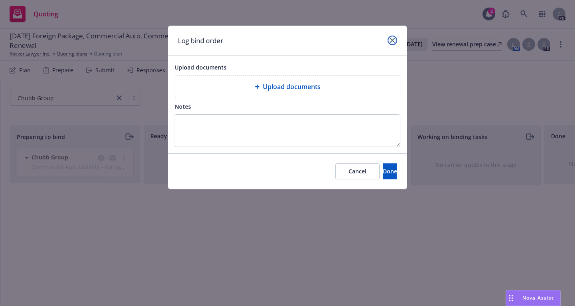
click at [392, 39] on icon "close" at bounding box center [392, 40] width 5 height 5
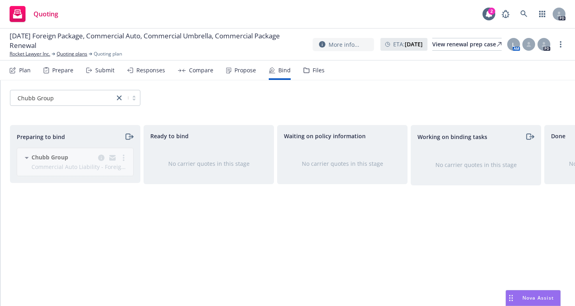
click at [126, 188] on div "Preparing to bind Chubb Group Commercial Auto Liability - Foreign , General Lia…" at bounding box center [75, 207] width 130 height 164
click at [130, 136] on icon "moveRight" at bounding box center [131, 136] width 4 height 0
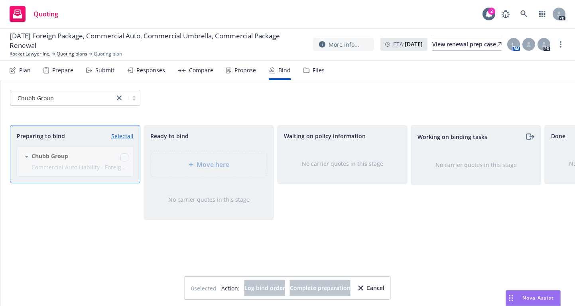
click at [211, 163] on div "Move here" at bounding box center [209, 164] width 130 height 36
click at [193, 167] on div "Move here" at bounding box center [209, 164] width 130 height 36
click at [127, 157] on div "Chubb Group Commercial Auto Liability - Foreign , General Liability - Foreign, …" at bounding box center [73, 164] width 126 height 36
click at [126, 157] on div "Chubb Group Commercial Auto Liability - Foreign , General Liability - Foreign, …" at bounding box center [73, 164] width 126 height 36
click at [125, 157] on div "Chubb Group Commercial Auto Liability - Foreign , General Liability - Foreign, …" at bounding box center [73, 164] width 126 height 36
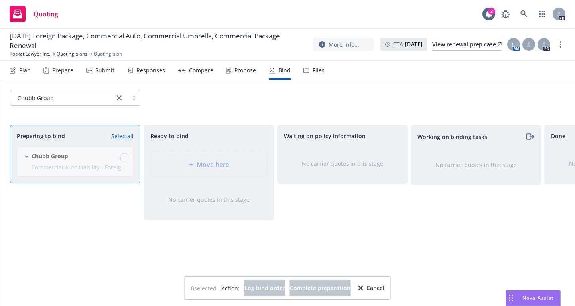
click at [385, 288] on div "Cancel" at bounding box center [372, 287] width 26 height 15
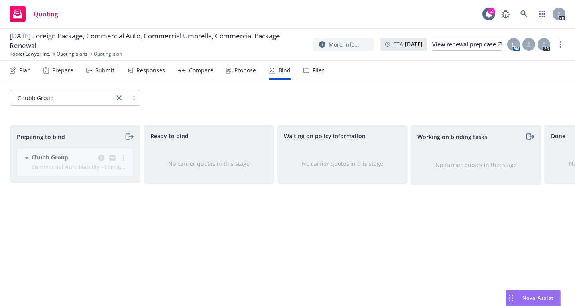
click at [128, 135] on icon "moveRight" at bounding box center [128, 137] width 9 height 10
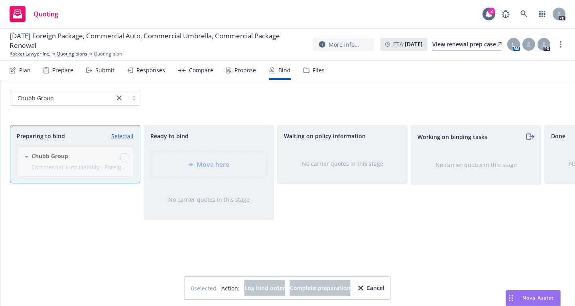
click at [122, 159] on div "Chubb Group Commercial Auto Liability - Foreign , General Liability - Foreign, …" at bounding box center [73, 164] width 126 height 36
click at [123, 156] on div "Chubb Group Commercial Auto Liability - Foreign , General Liability - Foreign, …" at bounding box center [73, 164] width 126 height 36
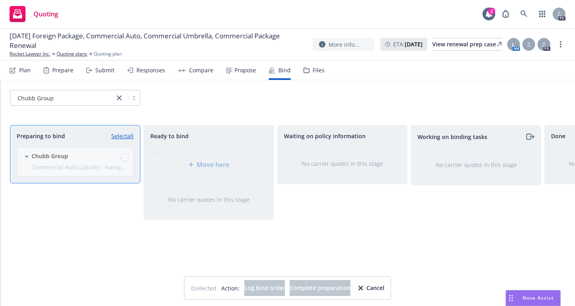
click at [124, 136] on link "Select all" at bounding box center [122, 136] width 22 height 8
checkbox input "true"
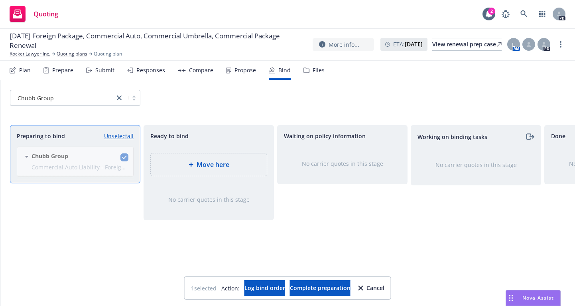
click at [116, 222] on div "Preparing to bind Unselect all Chubb Group Commercial Auto Liability - Foreign …" at bounding box center [75, 207] width 130 height 164
click at [245, 286] on span "Log bind order" at bounding box center [265, 288] width 41 height 8
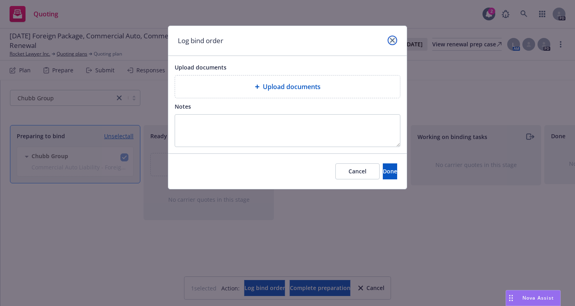
click at [393, 41] on icon "close" at bounding box center [392, 40] width 5 height 5
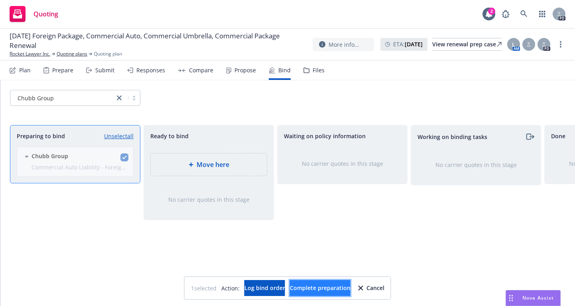
click at [317, 288] on span "Complete preparation" at bounding box center [320, 288] width 61 height 8
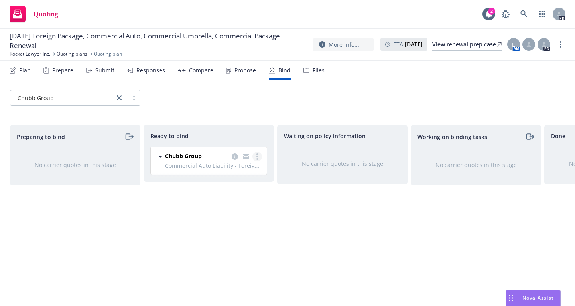
click at [258, 153] on link "more" at bounding box center [258, 157] width 10 height 10
click at [300, 231] on div "Waiting on policy information No carrier quotes in this stage" at bounding box center [342, 207] width 130 height 164
click at [257, 157] on circle "more" at bounding box center [257, 157] width 2 height 2
click at [287, 235] on div "Waiting on policy information No carrier quotes in this stage" at bounding box center [342, 207] width 130 height 164
click at [223, 132] on div "Ready to bind" at bounding box center [208, 136] width 117 height 8
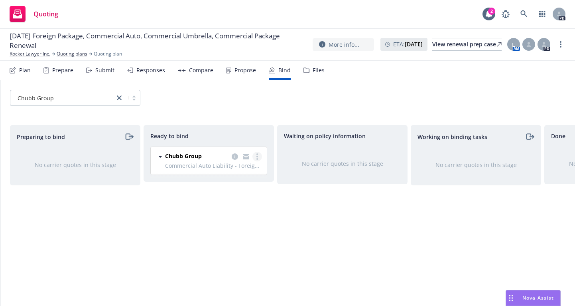
click at [257, 157] on circle "more" at bounding box center [257, 157] width 2 height 2
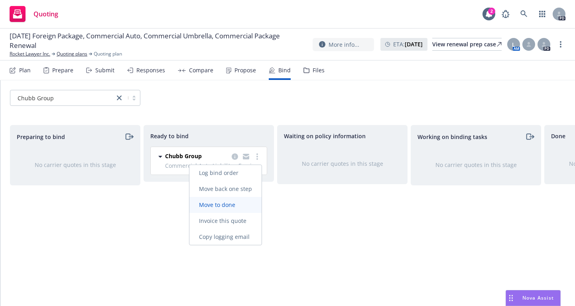
click at [211, 206] on span "Move to done" at bounding box center [216, 205] width 55 height 8
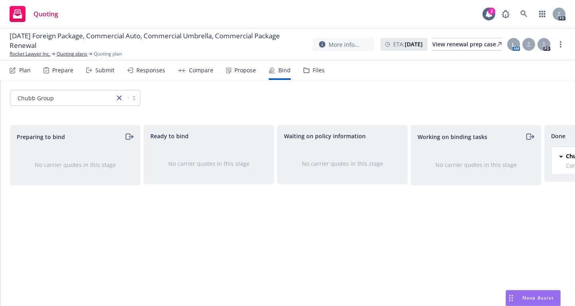
drag, startPoint x: 409, startPoint y: 295, endPoint x: 446, endPoint y: 292, distance: 37.2
click at [474, 280] on div "Preparing to bind No carrier quotes in this stage Ready to bind No carrier quot…" at bounding box center [287, 208] width 575 height 187
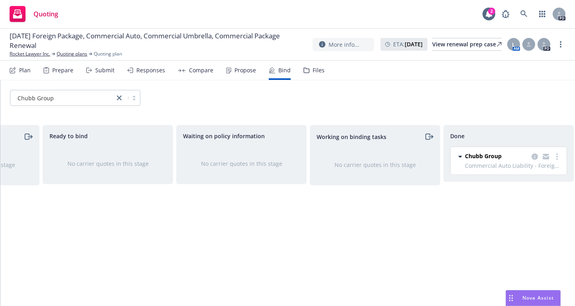
scroll to position [0, 109]
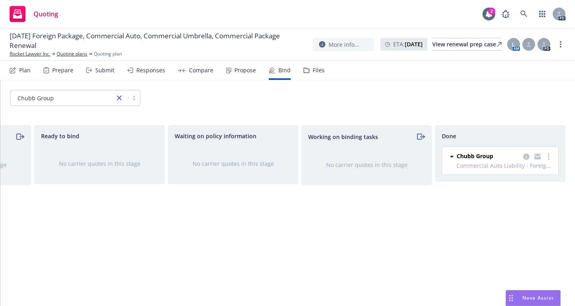
click at [438, 227] on div "Done Chubb Group Commercial Auto Liability - Foreign , General Liability - Fore…" at bounding box center [500, 207] width 130 height 164
click at [550, 157] on link "more" at bounding box center [549, 157] width 10 height 10
click at [450, 214] on div "Done Chubb Group Commercial Auto Liability - Foreign , General Liability - Fore…" at bounding box center [500, 207] width 130 height 164
click at [432, 39] on div "View renewal prep case" at bounding box center [466, 44] width 69 height 12
click at [290, 215] on div "Waiting on policy information No carrier quotes in this stage" at bounding box center [233, 207] width 130 height 164
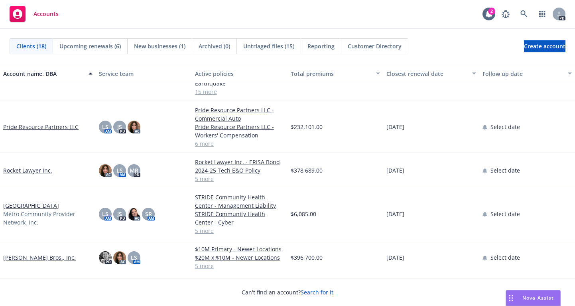
scroll to position [418, 0]
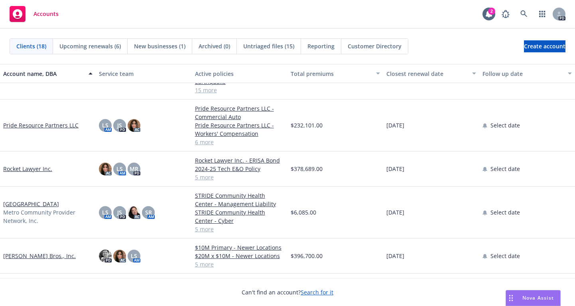
click at [18, 169] on link "Rocket Lawyer Inc." at bounding box center [27, 168] width 49 height 8
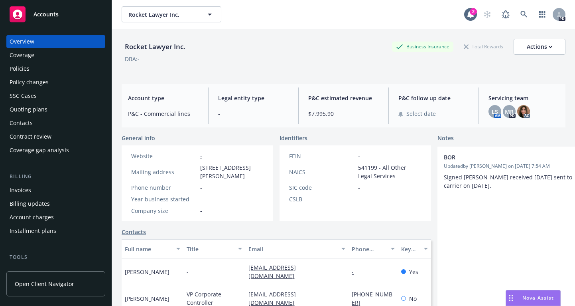
click at [20, 67] on div "Policies" at bounding box center [20, 68] width 20 height 13
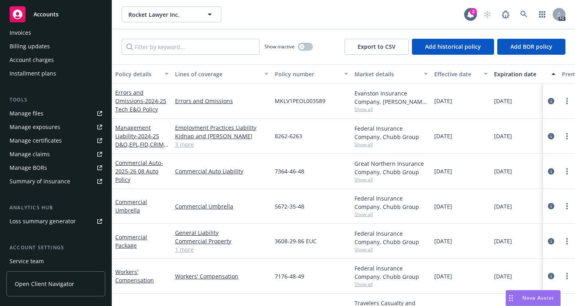
scroll to position [158, 0]
click at [25, 112] on div "Manage files" at bounding box center [27, 112] width 34 height 13
click at [211, 13] on icon "button" at bounding box center [210, 15] width 10 height 10
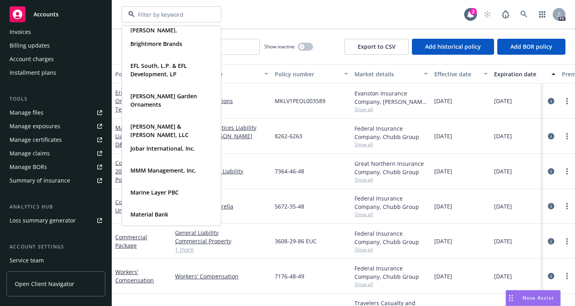
scroll to position [212, 0]
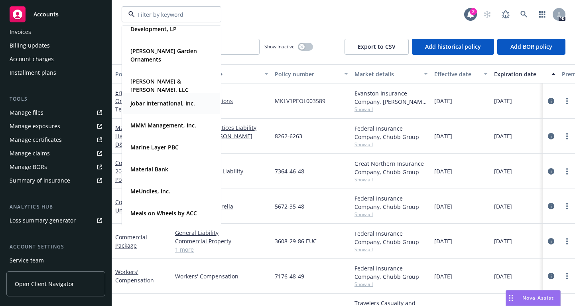
click at [143, 105] on strong "Jobar International, Inc." at bounding box center [162, 103] width 65 height 8
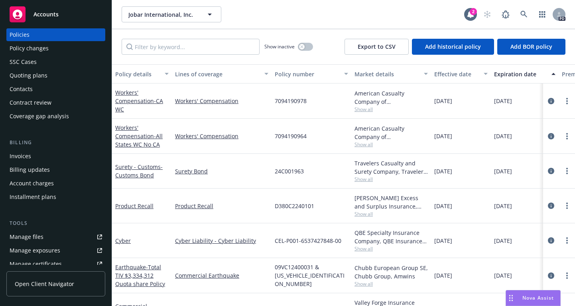
scroll to position [28, 0]
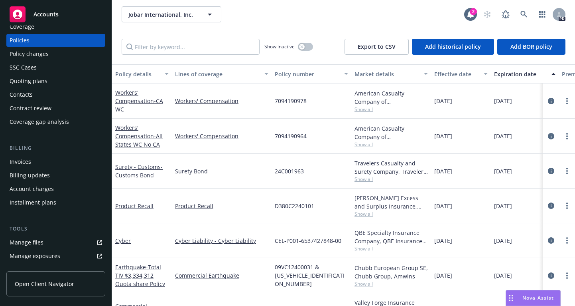
click at [30, 82] on div "Quoting plans" at bounding box center [29, 81] width 38 height 13
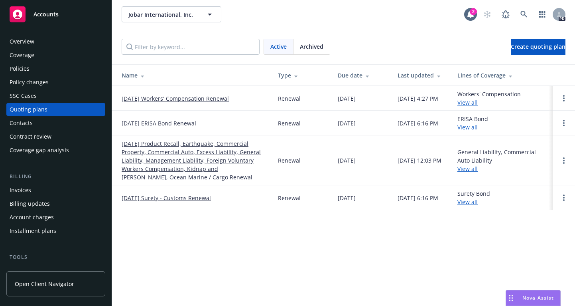
click at [159, 95] on link "08/25/25 Workers' Compensation Renewal" at bounding box center [175, 98] width 107 height 8
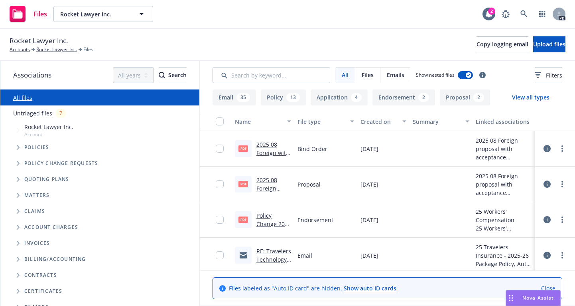
click at [18, 148] on icon "Tree Example" at bounding box center [18, 147] width 3 height 5
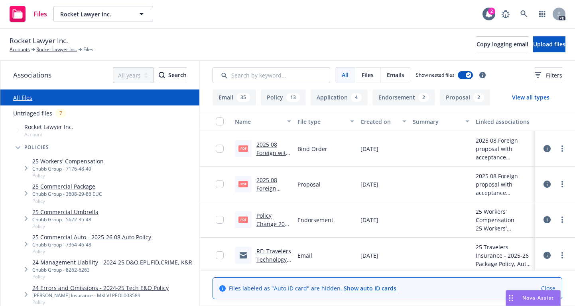
click at [46, 235] on link "25 Commercial Auto - 2025-26 08 Auto Policy" at bounding box center [91, 237] width 119 height 8
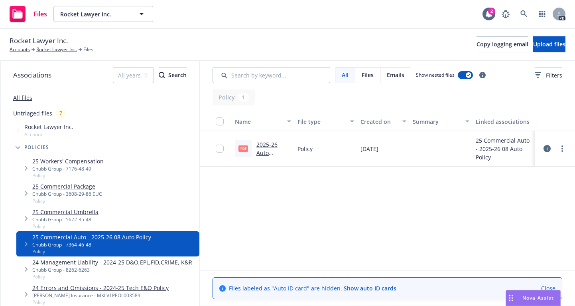
click at [275, 145] on link "2025-26 Auto Policy.pdf" at bounding box center [269, 152] width 26 height 24
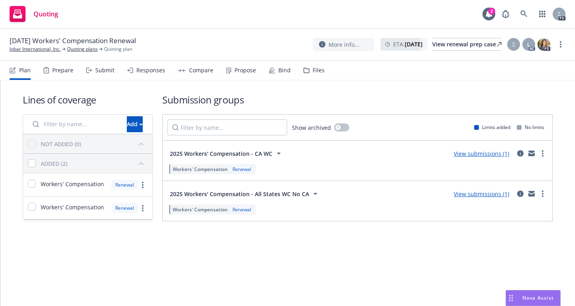
click at [244, 67] on div "Propose" at bounding box center [246, 70] width 22 height 6
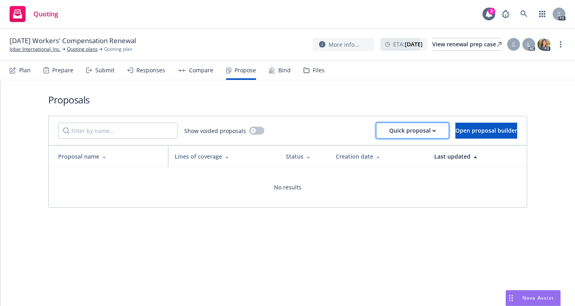
click at [389, 129] on div "Quick proposal" at bounding box center [412, 130] width 47 height 15
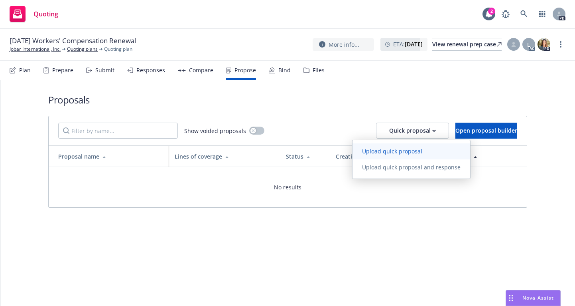
click at [383, 150] on span "Upload quick proposal" at bounding box center [392, 151] width 79 height 8
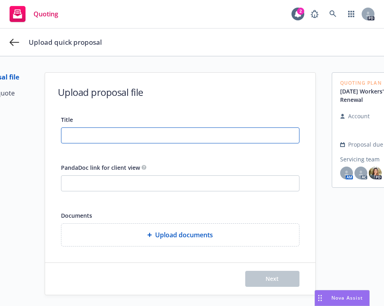
click at [79, 137] on input "Title" at bounding box center [180, 135] width 238 height 15
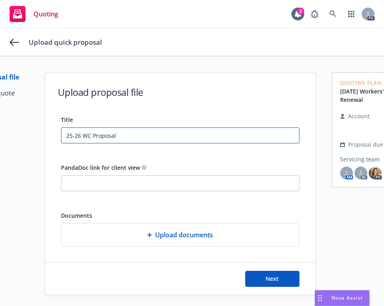
type input "25-26 WC Proposal"
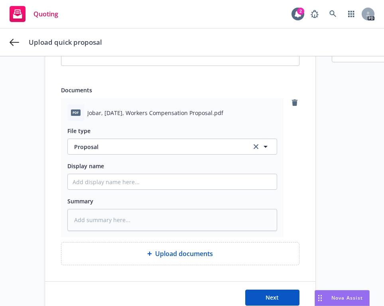
scroll to position [130, 0]
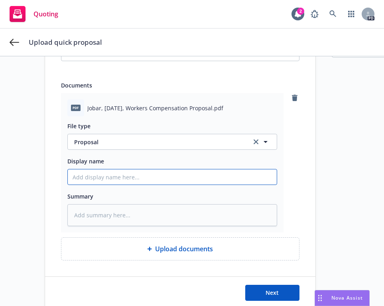
drag, startPoint x: 87, startPoint y: 174, endPoint x: 95, endPoint y: 173, distance: 8.8
click at [87, 174] on input "Display name" at bounding box center [172, 176] width 209 height 15
type textarea "x"
type input "2"
type textarea "x"
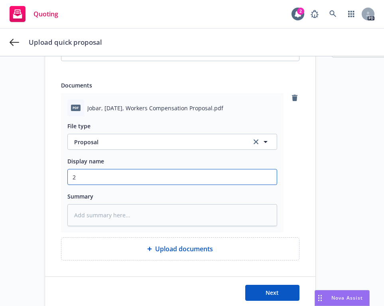
type input "25"
type textarea "x"
type input "25-"
type textarea "x"
type input "25-2"
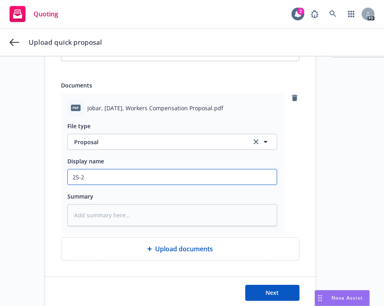
type textarea "x"
type input "25-26"
type textarea "x"
type input "25-26"
type textarea "x"
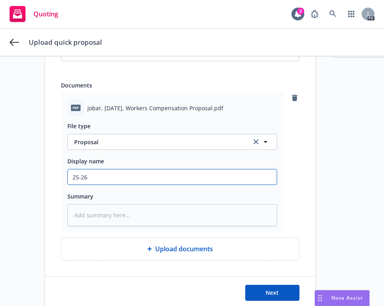
type input "25-26 W"
type textarea "x"
type input "25-26"
type textarea "x"
type input "25-26"
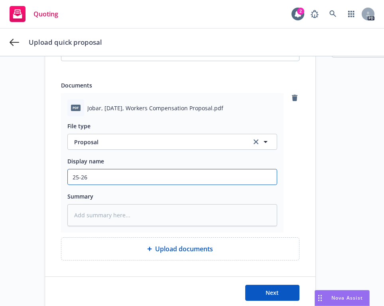
type textarea "x"
type input "25-2"
type textarea "x"
type input "25-"
type textarea "x"
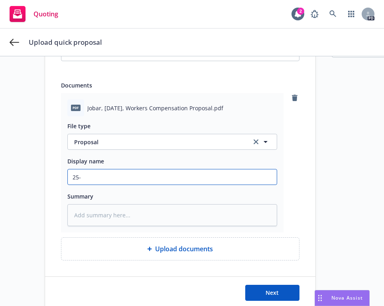
type input "25"
type textarea "x"
type input "2"
type textarea "x"
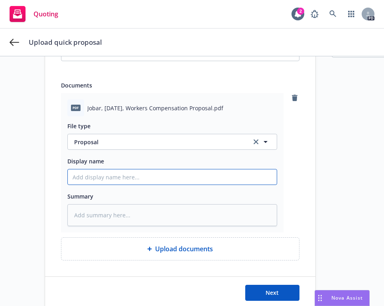
type input "2"
type textarea "x"
type input "25"
type textarea "x"
type input "25-"
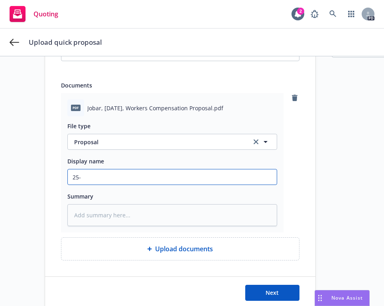
type textarea "x"
type input "25-2"
type textarea "x"
type input "25-26"
type textarea "x"
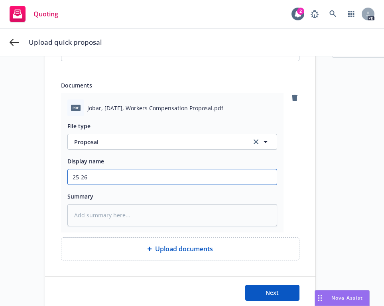
type input "25-26"
type textarea "x"
type input "25-26 W"
type textarea "x"
type input "25-26 WC"
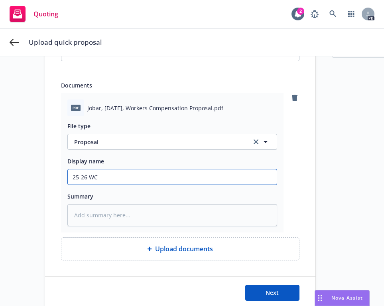
type textarea "x"
type input "25-26 WC"
type textarea "x"
type input "25-26 WC q"
type textarea "x"
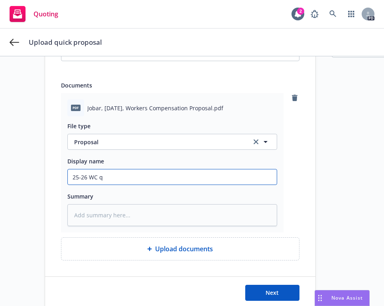
type input "25-26 [PERSON_NAME]"
type textarea "x"
type input "25-26 WC quo"
type textarea "x"
type input "25-26 WC quot"
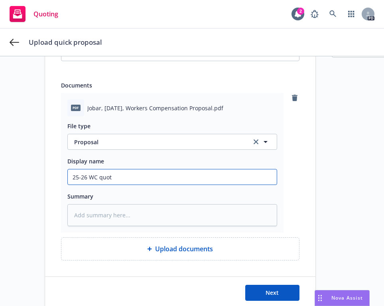
type textarea "x"
type input "25-26 WC quote"
type textarea "x"
type input "25-26 WC quote-"
type textarea "x"
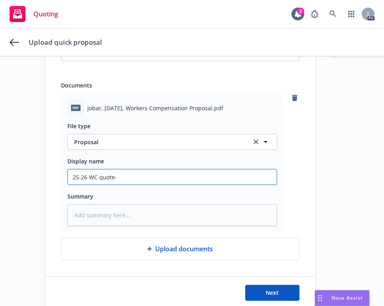
type input "25-26 WC quote-a"
type textarea "x"
type input "25-26 WC quote-"
type textarea "x"
type input "25-26 WC quote-A"
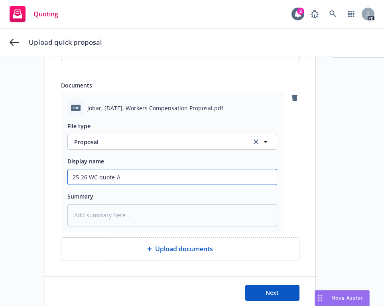
type textarea "x"
type input "25-26 WC quote-AL"
type textarea "x"
type input "25-26 WC quote-ALL"
type textarea "x"
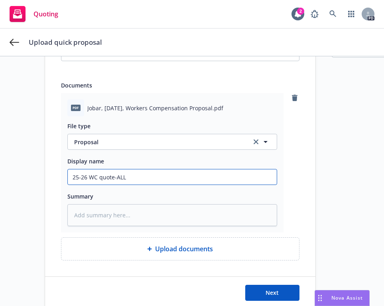
type input "25-26 WC quote-ALL"
type textarea "x"
type input "25-26 WC quote-ALL S"
type textarea "x"
type input "25-26 WC quote-ALL St"
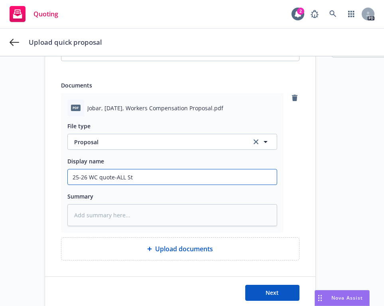
type textarea "x"
type input "25-26 WC quote-ALL Sta"
type textarea "x"
type input "25-26 WC quote-ALL Stat"
type textarea "x"
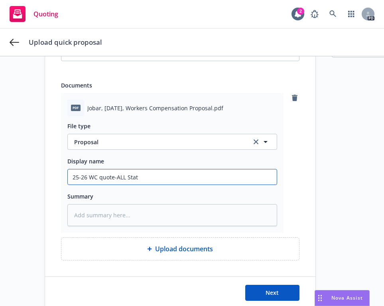
type input "25-26 WC quote-ALL State"
type textarea "x"
type input "25-26 WC quote-ALL States"
type textarea "x"
type input "25-26 WC quote-ALL States"
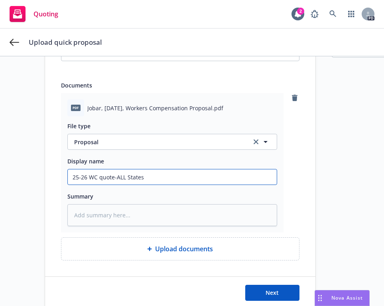
type textarea "x"
type input "25-26 WC quote-ALL States P"
type textarea "x"
type input "25-26 WC quote-ALL States Pr"
type textarea "x"
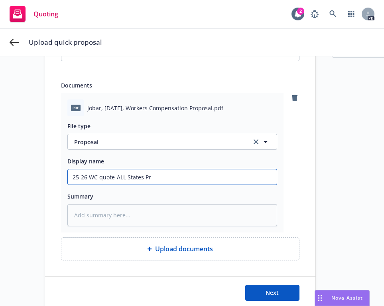
type input "25-26 WC quote-ALL States Pro"
type textarea "x"
type input "25-26 WC quote-ALL States Prop"
type textarea "x"
type input "25-26 WC quote-ALL States Propo"
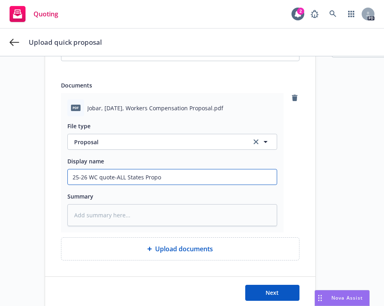
type textarea "x"
type input "25-26 WC quote-ALL States Propos"
type textarea "x"
type input "25-26 WC quote-ALL States Proposs"
type textarea "x"
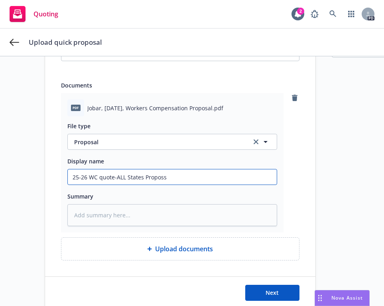
type input "25-26 WC quote-ALL States Propos"
type textarea "x"
type input "25-26 WC quote-ALL States Proposa"
type textarea "x"
type input "25-26 WC quote-ALL States Proposal"
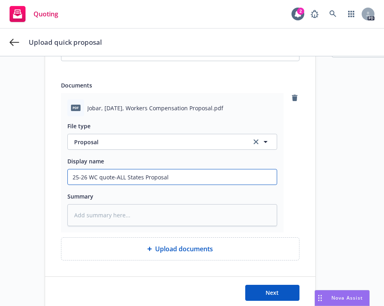
click at [94, 176] on input "25-26 WC quote-ALL States Proposal" at bounding box center [172, 176] width 209 height 15
drag, startPoint x: 95, startPoint y: 176, endPoint x: 109, endPoint y: 177, distance: 14.0
click at [111, 178] on input "25-26 WC quote-ALL States Proposal" at bounding box center [172, 176] width 209 height 15
type textarea "x"
type input "25-26 WC -ALL States Proposal"
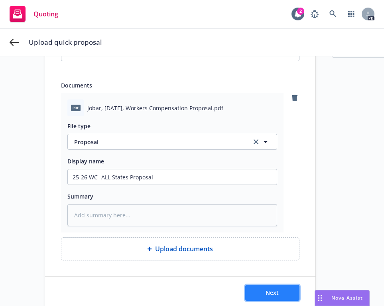
click at [266, 291] on span "Next" at bounding box center [272, 292] width 13 height 8
type textarea "x"
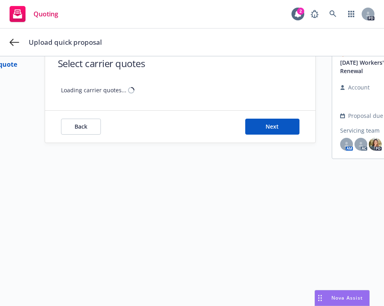
scroll to position [35, 0]
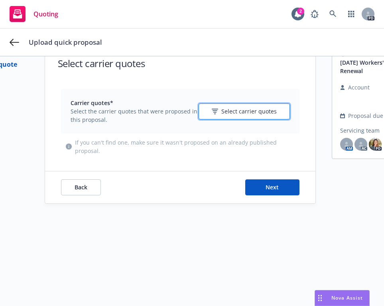
click at [214, 109] on icon "button" at bounding box center [215, 112] width 6 height 6
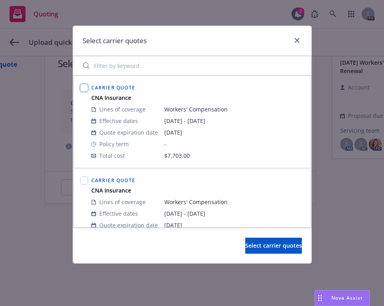
click at [84, 88] on input "checkbox" at bounding box center [84, 88] width 8 height 8
checkbox input "true"
click at [84, 180] on input "checkbox" at bounding box center [84, 180] width 8 height 8
checkbox input "true"
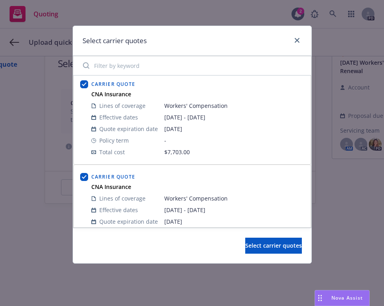
scroll to position [6, 0]
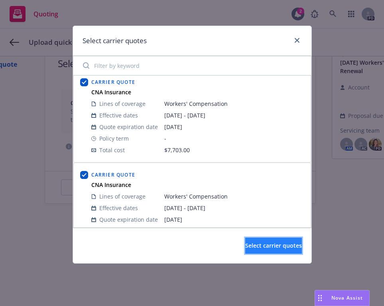
click at [251, 242] on span "Select carrier quotes" at bounding box center [273, 245] width 57 height 8
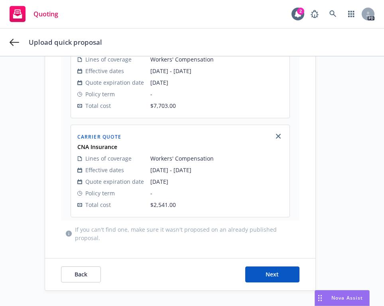
scroll to position [146, 0]
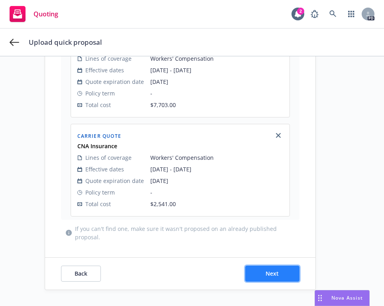
click at [261, 265] on button "Next" at bounding box center [272, 273] width 54 height 16
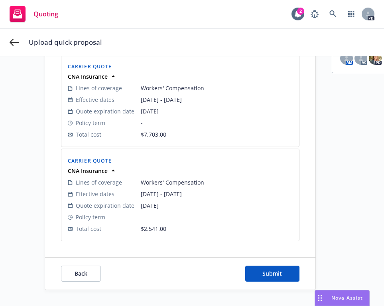
scroll to position [138, 0]
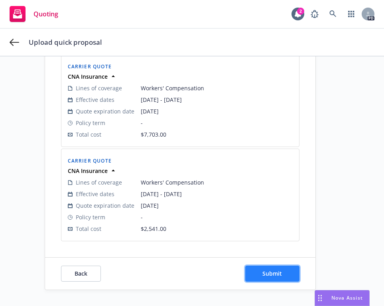
click at [263, 269] on span "Submit" at bounding box center [272, 273] width 20 height 8
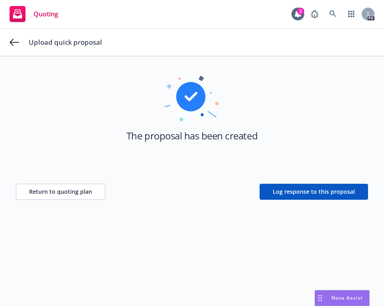
scroll to position [29, 0]
click at [49, 191] on span "Return to quoting plan" at bounding box center [60, 191] width 63 height 8
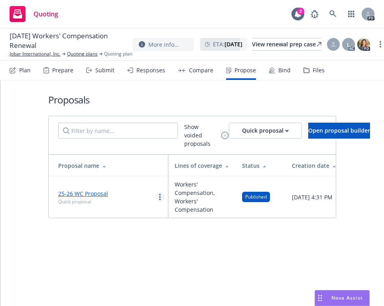
click at [160, 198] on circle "more" at bounding box center [160, 199] width 2 height 2
click at [191, 242] on div "Proposals Show voided proposals Quick proposal Open proposal builder Proposal n…" at bounding box center [192, 192] width 384 height 225
click at [158, 196] on link "more" at bounding box center [160, 197] width 10 height 10
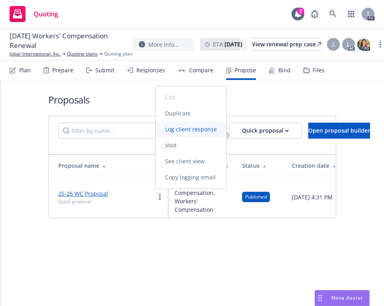
click at [184, 128] on span "Log client response" at bounding box center [191, 129] width 71 height 8
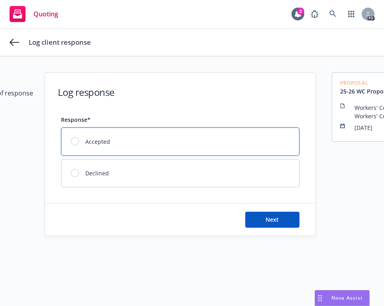
click at [72, 143] on div at bounding box center [75, 141] width 8 height 8
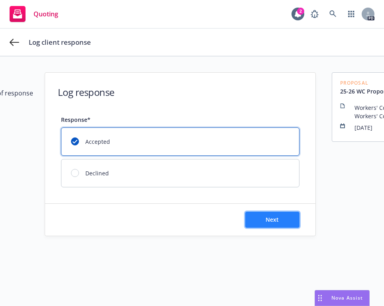
click at [266, 221] on span "Next" at bounding box center [272, 219] width 13 height 8
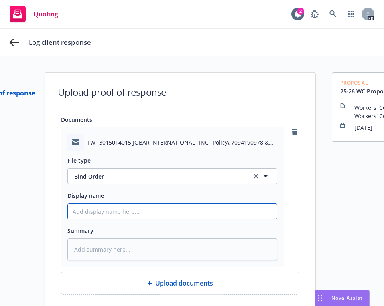
click at [90, 212] on input "Display name" at bounding box center [172, 210] width 209 height 15
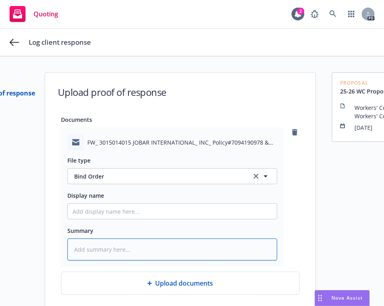
click at [79, 244] on textarea at bounding box center [172, 249] width 210 height 22
type textarea "x"
type textarea "I"
type textarea "x"
type textarea "In"
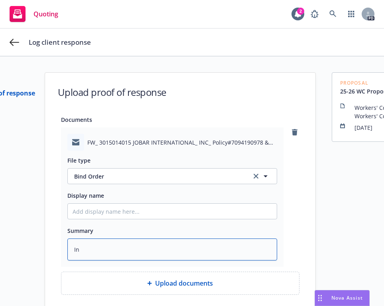
type textarea "x"
type textarea "In"
type textarea "x"
type textarea "In o"
type textarea "x"
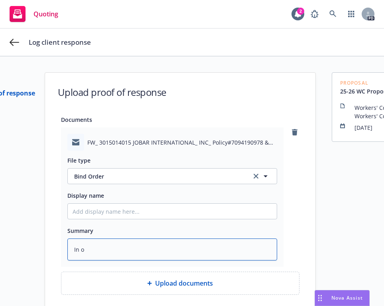
type textarea "In or"
type textarea "x"
type textarea "In ord"
type textarea "x"
type textarea "In orde"
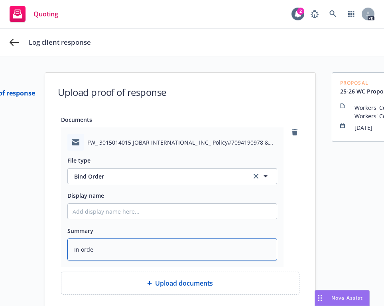
type textarea "x"
type textarea "In order"
type textarea "x"
type textarea "In order"
type textarea "x"
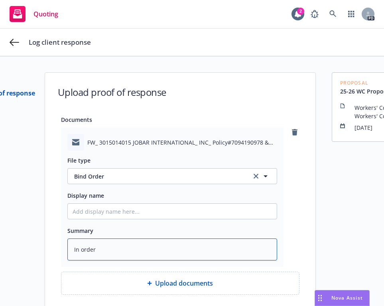
type textarea "In order t"
type textarea "x"
type textarea "In order to"
type textarea "x"
type textarea "In order to"
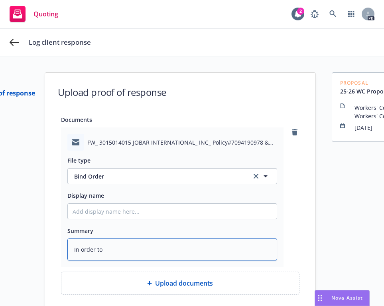
type textarea "x"
type textarea "In order to m"
type textarea "x"
type textarea "In order to mo"
type textarea "x"
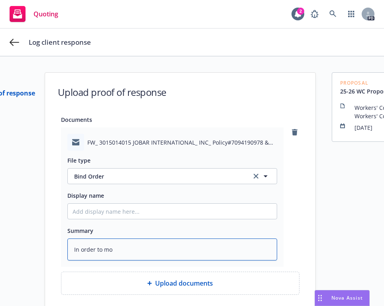
type textarea "In order to mov"
type textarea "x"
type textarea "In order to move"
type textarea "x"
type textarea "In order to move"
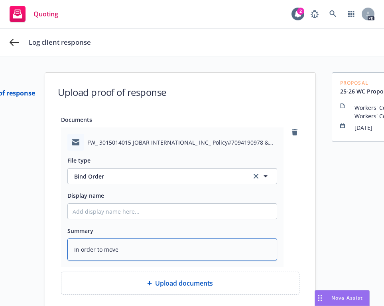
type textarea "x"
type textarea "In order to move p"
type textarea "x"
type textarea "In order to move po"
type textarea "x"
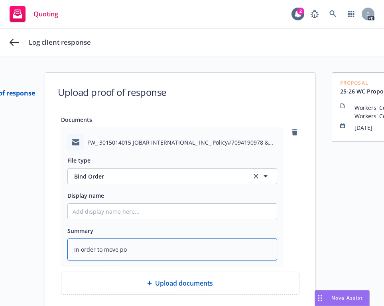
type textarea "In order to move pol"
type textarea "x"
type textarea "In order to move poli"
type textarea "x"
type textarea "In order to move polic"
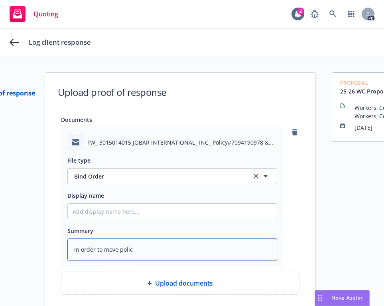
type textarea "x"
type textarea "In order to move policy"
type textarea "x"
type textarea "In order to move policy"
type textarea "x"
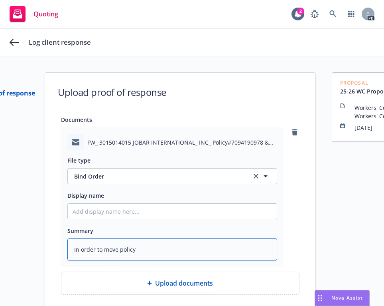
type textarea "In order to move policy"
type textarea "x"
type textarea "In order to move polic"
type textarea "x"
type textarea "In order to move polici"
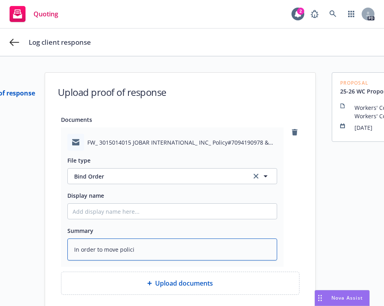
type textarea "x"
type textarea "In order to move policie"
type textarea "x"
type textarea "In order to move policies"
type textarea "x"
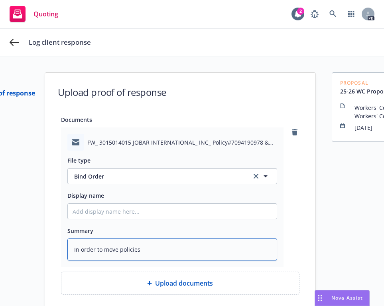
type textarea "In order to move policies"
type textarea "x"
type textarea "In order to move policies f"
type textarea "x"
type textarea "In order to move policies fo"
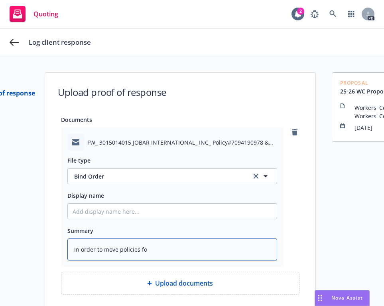
type textarea "x"
type textarea "In order to move policies for"
type textarea "x"
type textarea "In order to move policies forw"
type textarea "x"
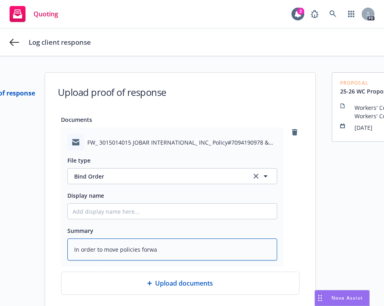
type textarea "In order to move policies forwar"
type textarea "x"
type textarea "In order to move policies forward"
type textarea "x"
type textarea "In order to move policies forward,"
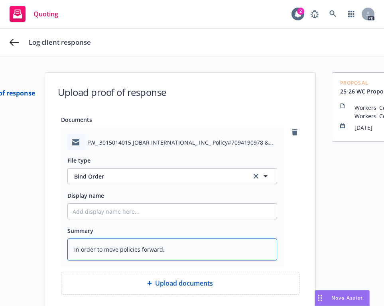
type textarea "x"
type textarea "In order to move policies forward,"
type textarea "x"
type textarea "In order to move policies forward, n"
type textarea "x"
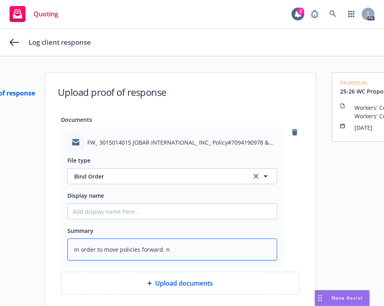
type textarea "In order to move policies forward, no"
type textarea "x"
type textarea "In order to move policies forward, not"
type textarea "x"
type textarea "In order to move policies forward, not a"
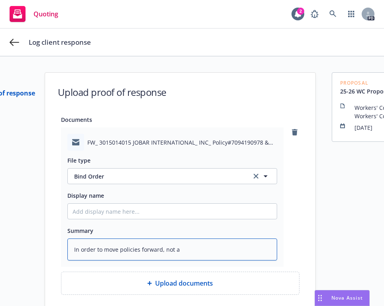
type textarea "x"
type textarea "In order to move policies forward, not ac"
type textarea "x"
type textarea "In order to move policies forward, not act"
type textarea "x"
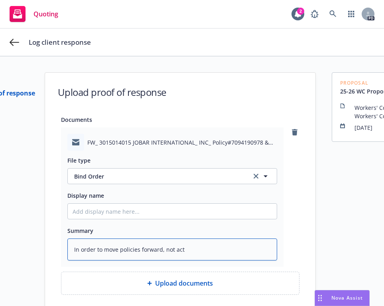
type textarea "In order to move policies forward, not actu"
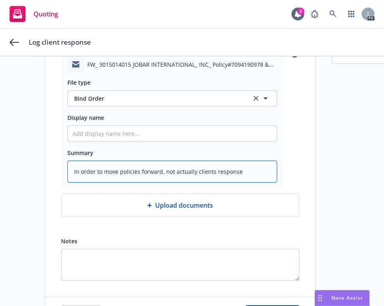
scroll to position [123, 0]
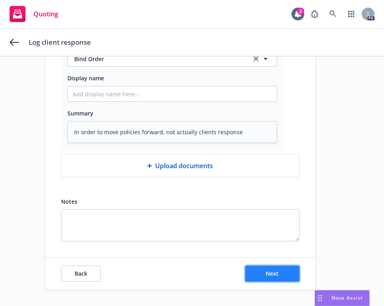
click at [267, 269] on span "Next" at bounding box center [272, 273] width 13 height 8
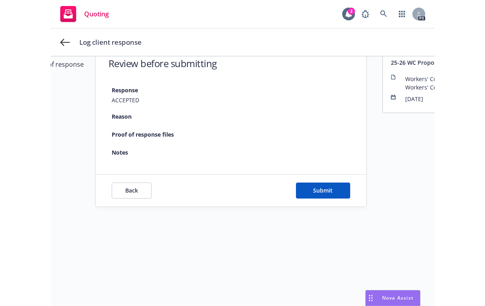
scroll to position [35, 0]
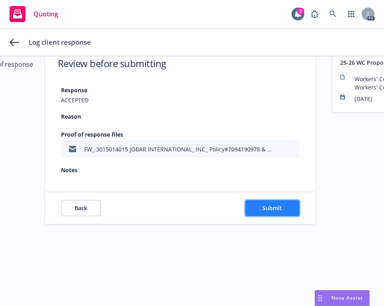
click at [273, 204] on span "Submit" at bounding box center [272, 208] width 20 height 8
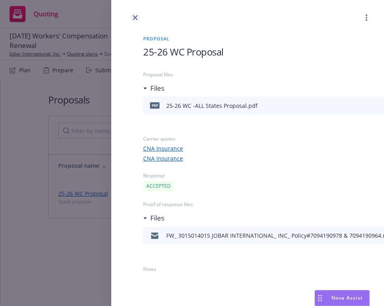
click at [136, 17] on icon "close" at bounding box center [135, 17] width 5 height 5
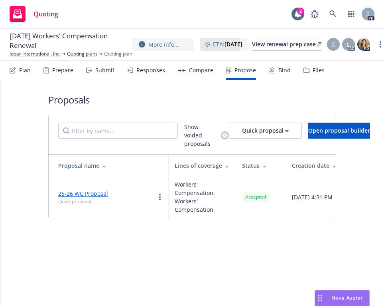
click at [278, 67] on div "Bind" at bounding box center [284, 70] width 12 height 6
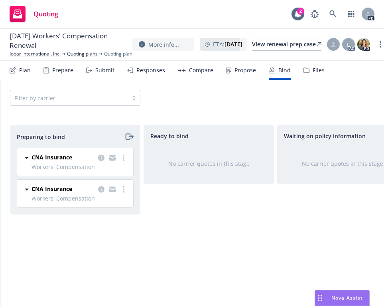
click at [57, 158] on span "CNA Insurance" at bounding box center [52, 157] width 41 height 8
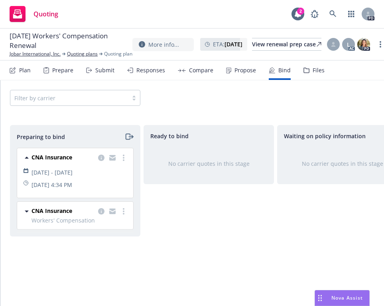
click at [72, 155] on span "CNA Insurance" at bounding box center [52, 157] width 41 height 8
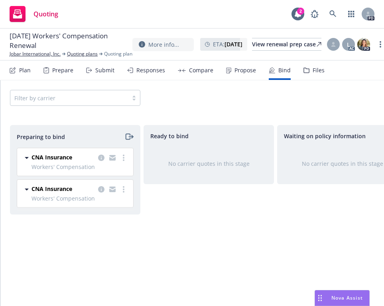
click at [62, 188] on span "CNA Insurance" at bounding box center [52, 188] width 41 height 8
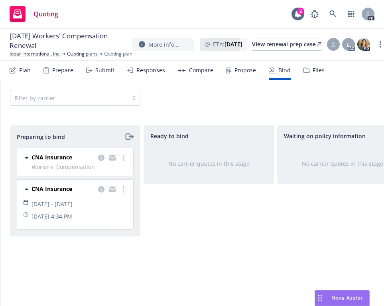
click at [62, 186] on span "CNA Insurance" at bounding box center [52, 188] width 41 height 8
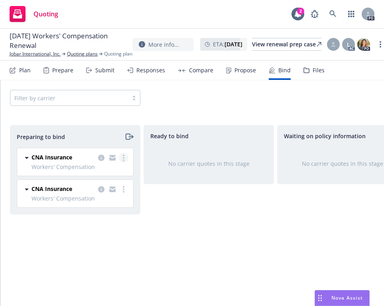
click at [124, 158] on circle "more" at bounding box center [124, 158] width 2 height 2
click at [101, 156] on icon "copy logging email" at bounding box center [101, 157] width 6 height 6
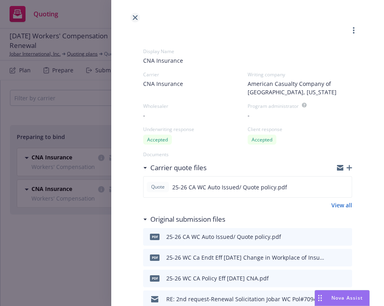
click at [134, 16] on icon "close" at bounding box center [135, 17] width 5 height 5
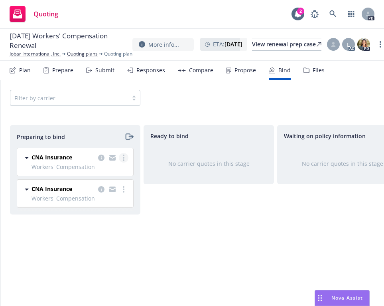
click at [124, 157] on link "more" at bounding box center [124, 158] width 10 height 10
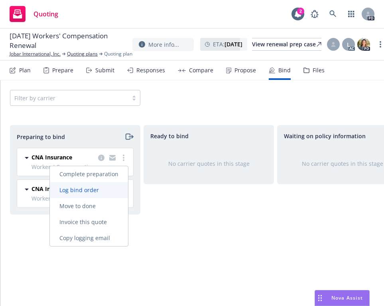
click at [82, 189] on span "Log bind order" at bounding box center [79, 190] width 59 height 8
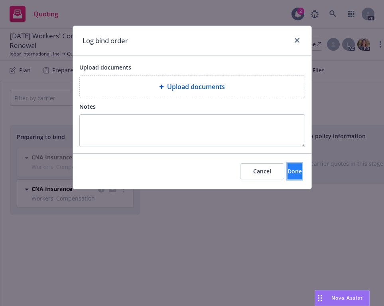
click at [288, 170] on span "Done" at bounding box center [295, 171] width 14 height 8
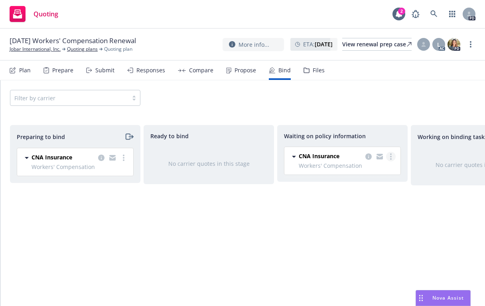
click at [389, 156] on link "more" at bounding box center [391, 157] width 10 height 10
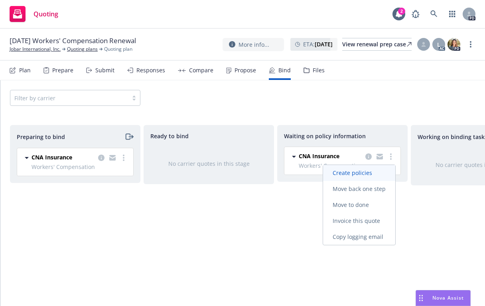
click at [357, 171] on span "Create policies" at bounding box center [352, 173] width 59 height 8
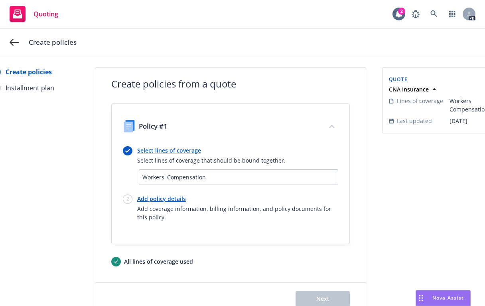
scroll to position [36, 0]
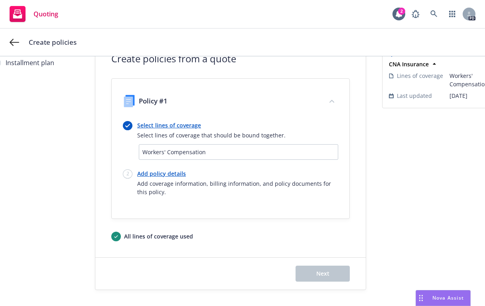
click at [473, 213] on div "Quote CNA Insurance Lines of coverage Workers' Compensation Last updated Friday…" at bounding box center [438, 166] width 112 height 248
click at [148, 169] on link "Add policy details" at bounding box center [237, 173] width 201 height 8
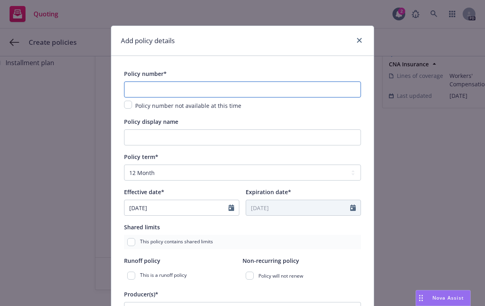
click at [164, 89] on input "text" at bounding box center [242, 89] width 237 height 16
drag, startPoint x: 234, startPoint y: 73, endPoint x: 167, endPoint y: 87, distance: 68.2
click at [234, 73] on div "Policy number*" at bounding box center [242, 74] width 237 height 10
click at [139, 90] on input "text" at bounding box center [242, 89] width 237 height 16
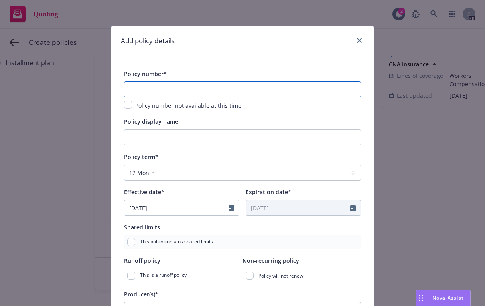
click at [138, 89] on input "text" at bounding box center [242, 89] width 237 height 16
click at [156, 91] on input "WC 79419078" at bounding box center [242, 89] width 237 height 16
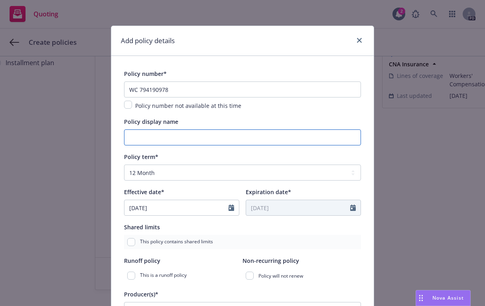
click at [137, 138] on input "Policy display name" at bounding box center [242, 137] width 237 height 16
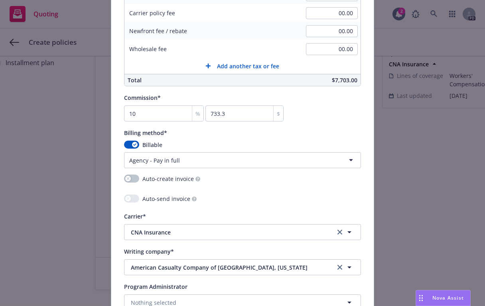
scroll to position [584, 0]
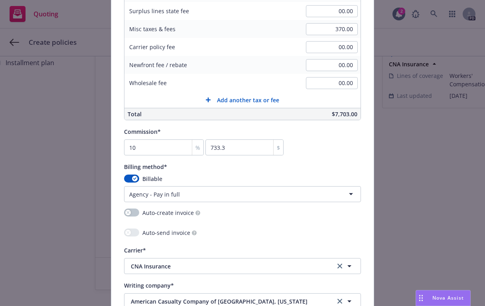
click at [351, 191] on html "Quoting 2 PD Create policies 1 Create policies 2 Installment plan Create polici…" at bounding box center [242, 153] width 485 height 306
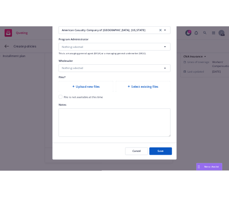
scroll to position [842, 0]
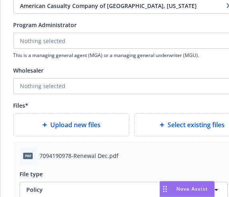
drag, startPoint x: 81, startPoint y: 165, endPoint x: 84, endPoint y: 168, distance: 4.2
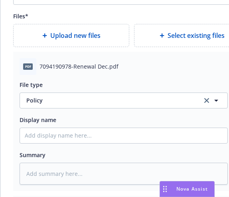
scroll to position [957, 0]
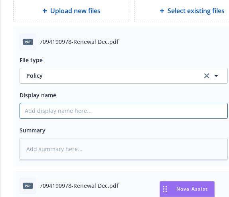
click at [42, 112] on input "Policy display name" at bounding box center [123, 110] width 207 height 15
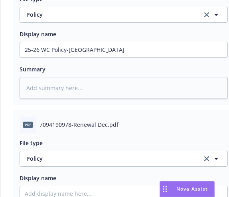
scroll to position [1050, 0]
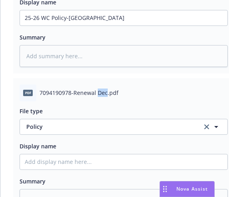
drag, startPoint x: 98, startPoint y: 93, endPoint x: 105, endPoint y: 93, distance: 7.6
click at [105, 93] on span "7094190978-Renewal Dec.pdf" at bounding box center [78, 93] width 79 height 8
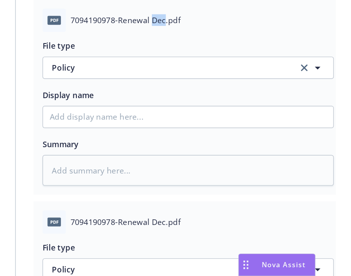
scroll to position [1125, 0]
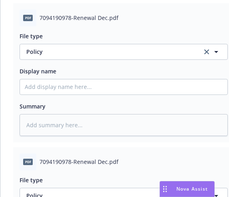
click at [26, 162] on span "pdf" at bounding box center [28, 162] width 10 height 6
click at [60, 162] on span "7094190978-Renewal Dec.pdf" at bounding box center [78, 162] width 79 height 8
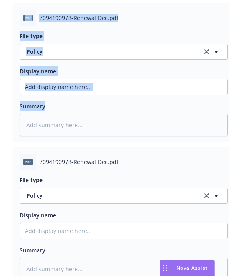
click at [0, 132] on html "Quoting 2 PD Create policies 1 Create policies 2 Installment plan Create polici…" at bounding box center [114, 138] width 229 height 276
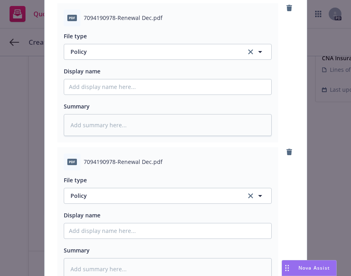
drag, startPoint x: 287, startPoint y: 10, endPoint x: 220, endPoint y: 22, distance: 68.2
click at [221, 23] on div "pdf 7094190978-Renewal Dec.pdf File type Policy Policy Display name Summary" at bounding box center [175, 72] width 237 height 139
click at [287, 9] on icon "remove" at bounding box center [290, 8] width 6 height 6
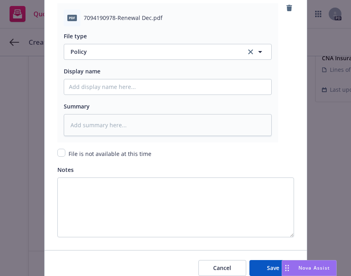
click at [287, 9] on icon "remove" at bounding box center [290, 8] width 6 height 6
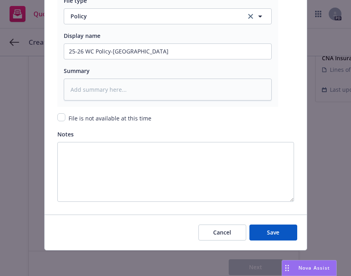
scroll to position [1016, 0]
click at [273, 231] on span "Save" at bounding box center [273, 233] width 12 height 8
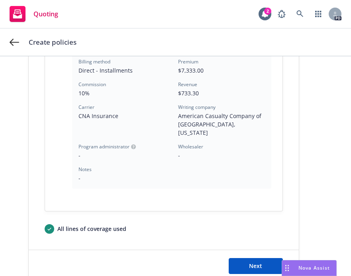
scroll to position [290, 0]
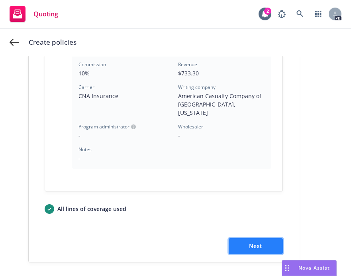
click at [254, 242] on span "Next" at bounding box center [255, 246] width 13 height 8
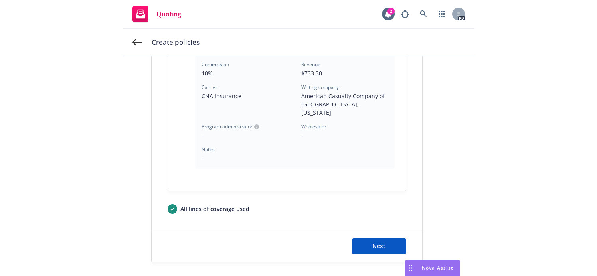
scroll to position [0, 0]
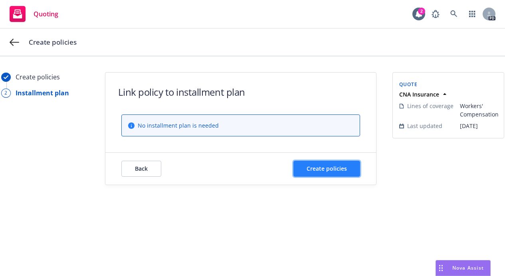
click at [320, 166] on span "Create policies" at bounding box center [326, 169] width 40 height 8
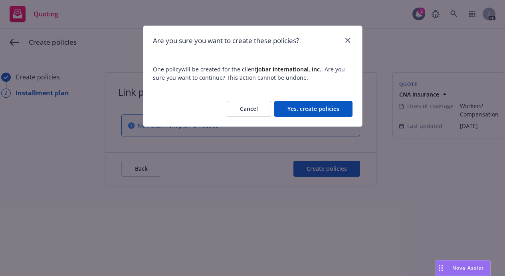
click at [298, 108] on button "Yes, create policies" at bounding box center [313, 109] width 78 height 16
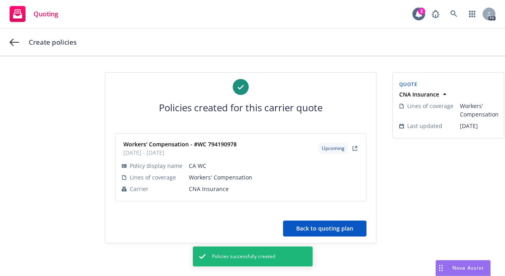
click at [322, 228] on button "Back to quoting plan" at bounding box center [324, 229] width 83 height 16
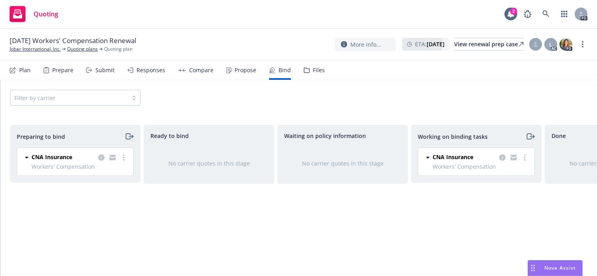
click at [529, 136] on icon "moveRight" at bounding box center [529, 137] width 9 height 10
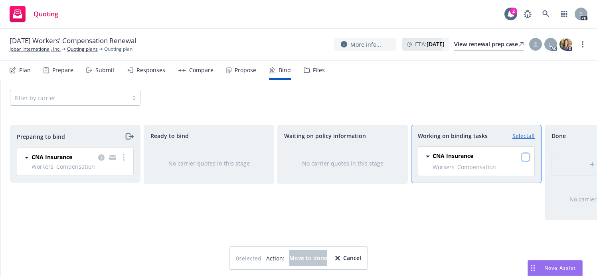
click at [525, 157] on input "checkbox" at bounding box center [525, 157] width 8 height 8
click at [318, 255] on span "Move to done" at bounding box center [308, 258] width 38 height 8
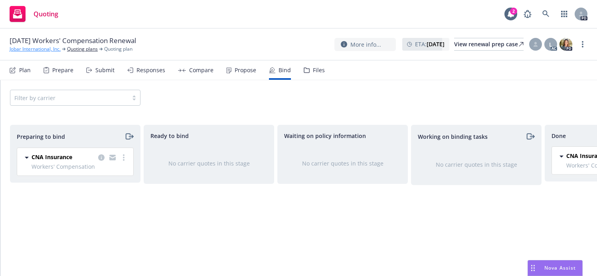
click at [52, 48] on link "Jobar International, Inc." at bounding box center [35, 48] width 51 height 7
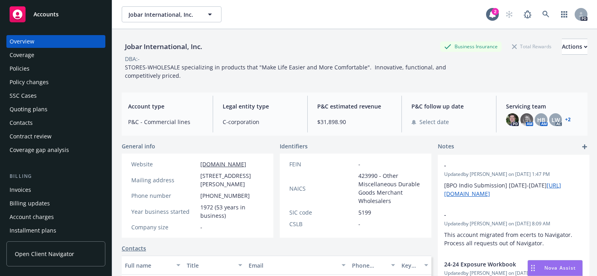
click at [18, 68] on div "Policies" at bounding box center [20, 68] width 20 height 13
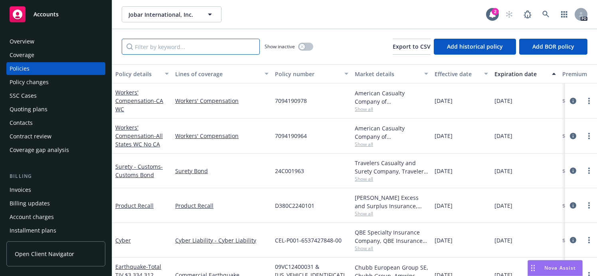
click at [150, 46] on input "Filter by keyword..." at bounding box center [191, 47] width 138 height 16
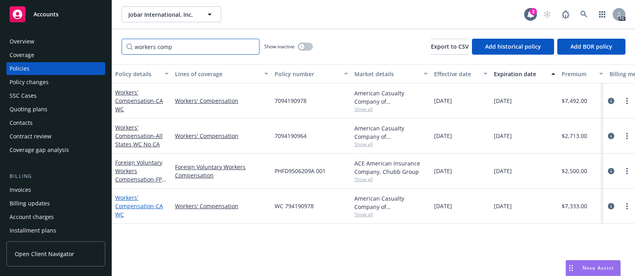
type input "workers comp"
click at [131, 204] on link "Workers' Compensation - CA WC" at bounding box center [139, 206] width 48 height 24
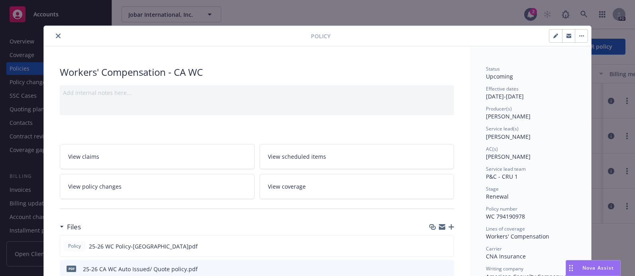
click at [99, 185] on span "View policy changes" at bounding box center [94, 186] width 53 height 8
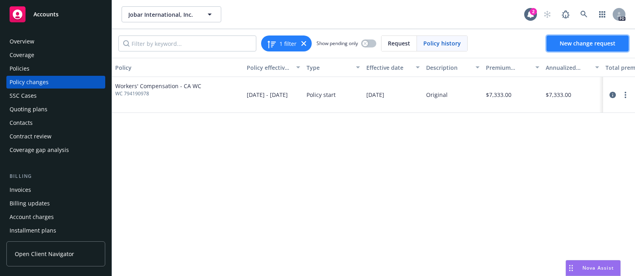
click at [586, 40] on span "New change request" at bounding box center [588, 43] width 56 height 8
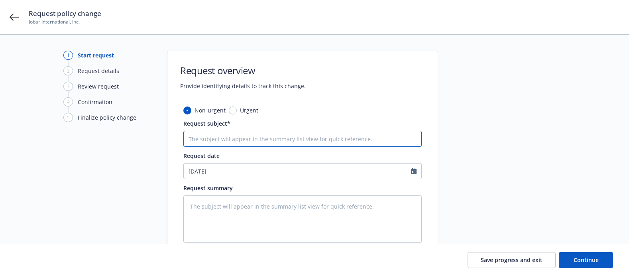
click at [225, 136] on input "Request subject*" at bounding box center [302, 139] width 239 height 16
type textarea "x"
type input "En"
type textarea "x"
type input "End"
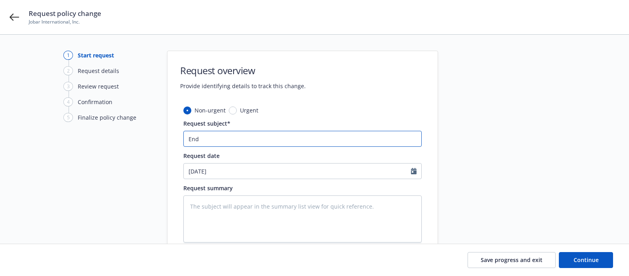
type textarea "x"
type input "Endo"
type textarea "x"
type input "Endor"
type textarea "x"
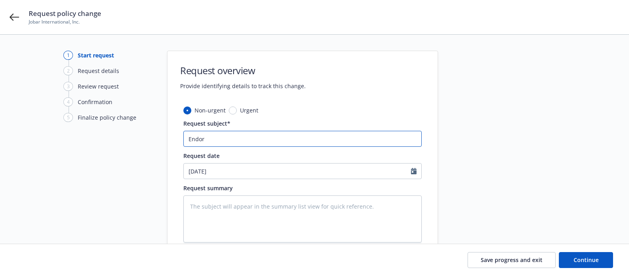
type input "Endors"
type textarea "x"
type input "Endorsem"
type textarea "x"
type input "Endorsement"
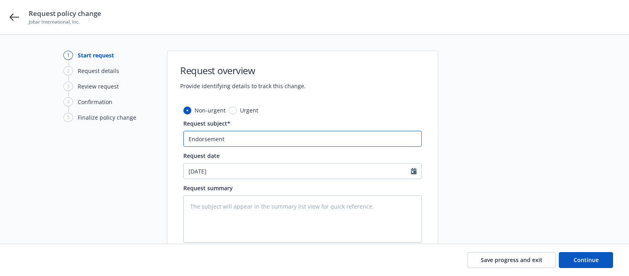
type textarea "x"
type input "Endorsement"
type textarea "x"
type input "Endorsement E"
type textarea "x"
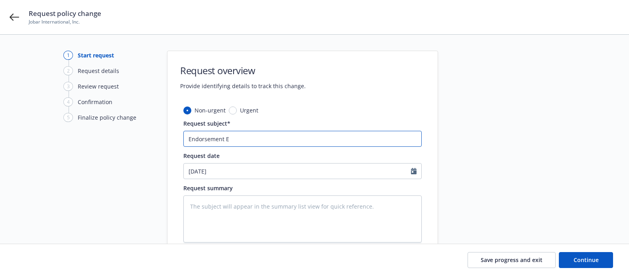
type input "Endorsement Ef"
type textarea "x"
type input "Endorsement Eff"
type textarea "x"
type input "Endorsement Effe"
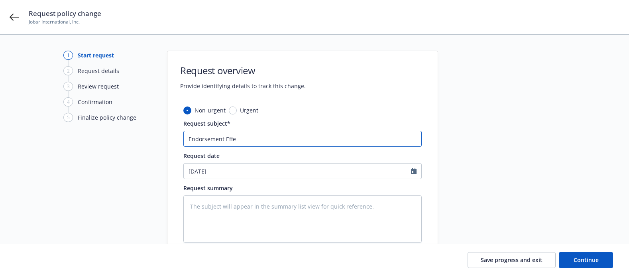
type textarea "x"
type input "Endorsement Effec"
type textarea "x"
type input "Endorsement Effect"
type textarea "x"
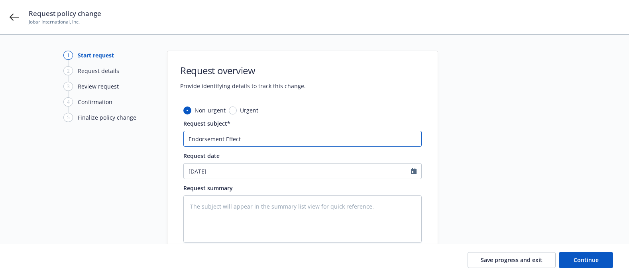
type input "Endorsement Effecti"
type textarea "x"
type input "Endorsement Effectiv"
type textarea "x"
type input "Endorsement Effective"
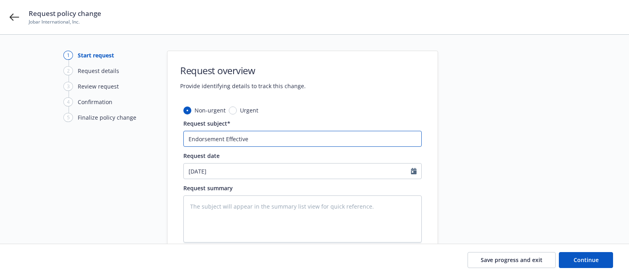
type textarea "x"
type input "Endorsement Effective"
type textarea "x"
type input "Endorsement Effective 8"
type textarea "x"
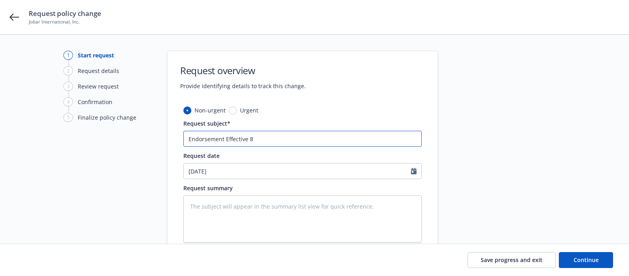
type input "Endorsement Effective 8/"
type textarea "x"
type input "Endorsement Effective 8"
type textarea "x"
type input "Endorsement Effective"
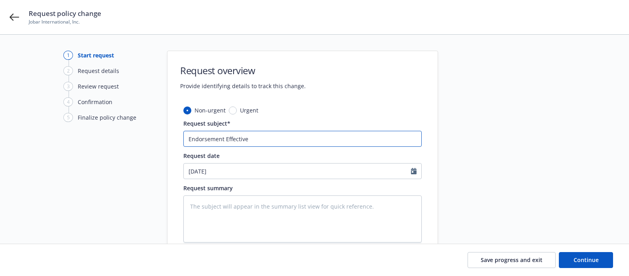
type textarea "x"
type input "Endorsement Effective"
type textarea "x"
type input "Endorsement Effectiv"
type textarea "x"
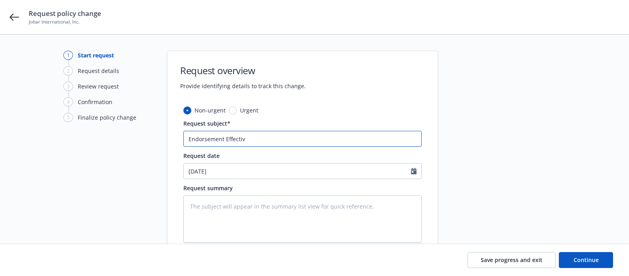
type input "Endorsement Effecti"
type textarea "x"
type input "Endorsement Effect"
type textarea "x"
type input "Endorsement Effec"
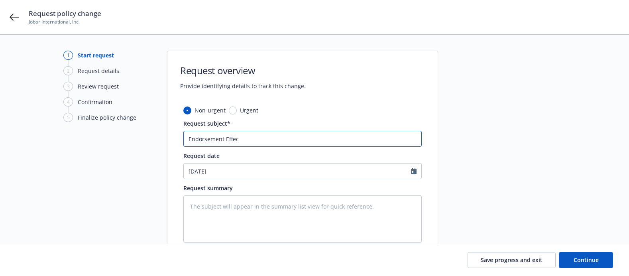
type textarea "x"
type input "Endorsement Effe"
type textarea "x"
type input "Endorsement Eff"
type textarea "x"
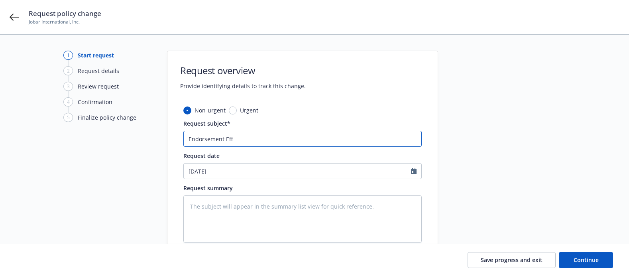
type input "Endorsement Ef"
type textarea "x"
type input "Endorsement E"
type textarea "x"
type input "Endorsem"
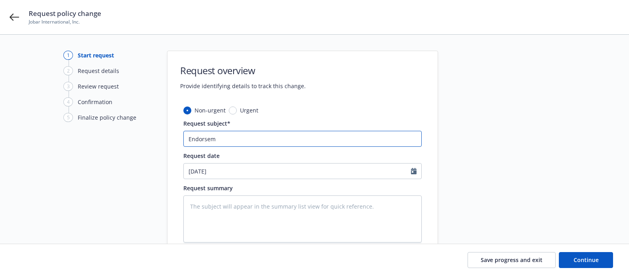
type textarea "x"
type input "End"
type textarea "x"
type input "En"
type textarea "x"
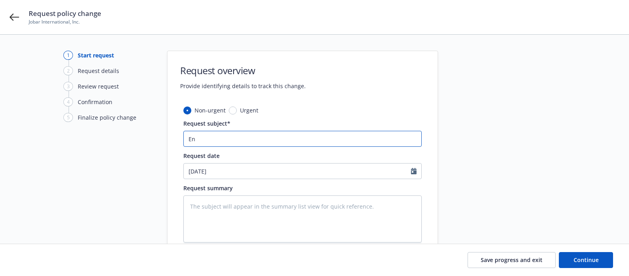
type input "End"
type textarea "x"
type input "En"
type textarea "x"
type input "E"
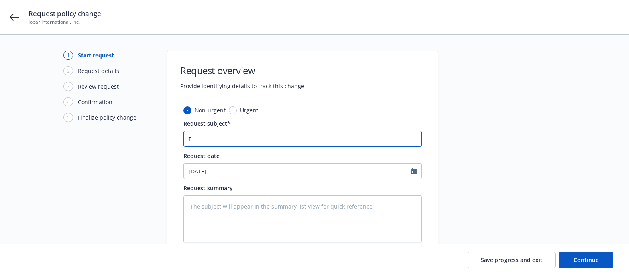
type textarea "x"
type input "EN"
type textarea "x"
type input "END"
type textarea "x"
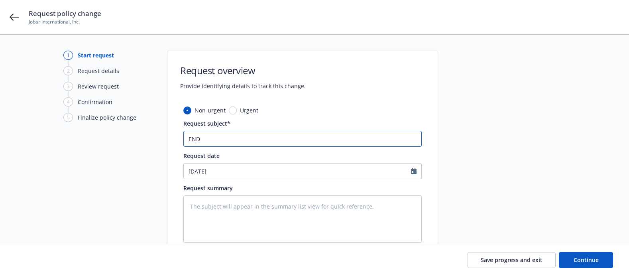
type input "END"
type textarea "x"
type input "END 8"
type textarea "x"
type input "END 8/"
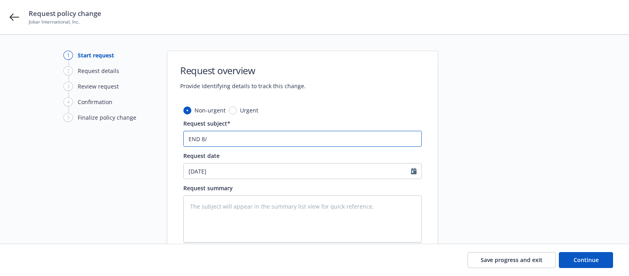
type textarea "x"
type input "END 8/2"
type textarea "x"
type input "END 8/25"
type textarea "x"
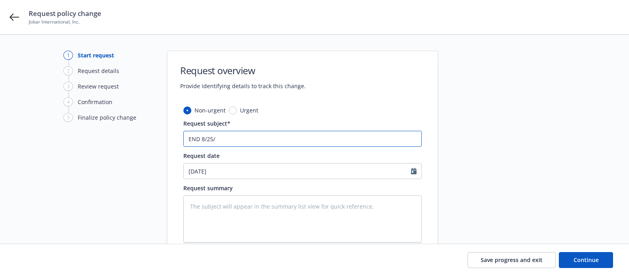
type input "END 8/25/2"
type textarea "x"
type input "END [DATE]"
type textarea "x"
type input "END 8/25/236"
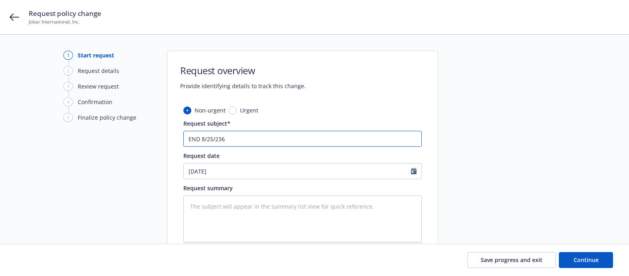
type textarea "x"
type input "END [DATE]"
type textarea "x"
type input "END 8/25/2"
type textarea "x"
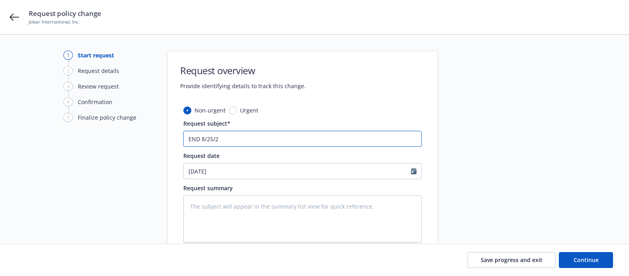
type input "END [DATE]"
type textarea "x"
type input "END [DATE]"
type textarea "x"
type input "END [DATE] U"
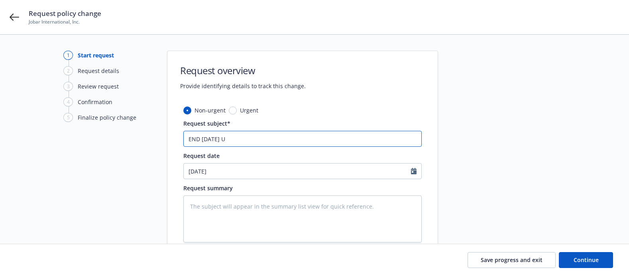
type textarea "x"
type input "END [DATE] Up"
type textarea "x"
type input "END [DATE] Upd"
type textarea "x"
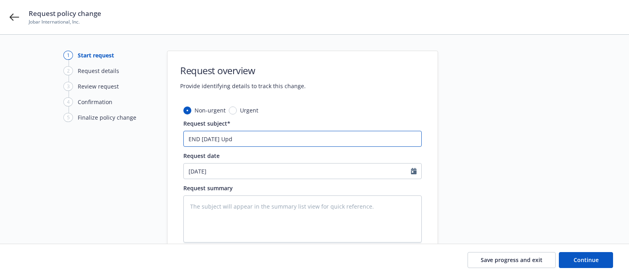
type input "END [DATE] Upda"
type textarea "x"
type input "END [DATE] Updat"
type textarea "x"
type input "END [DATE] Updati"
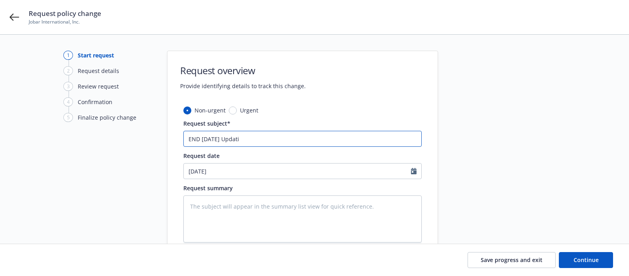
type textarea "x"
type input "END [DATE] Updatin"
type textarea "x"
type input "END [DATE] Updating"
type textarea "x"
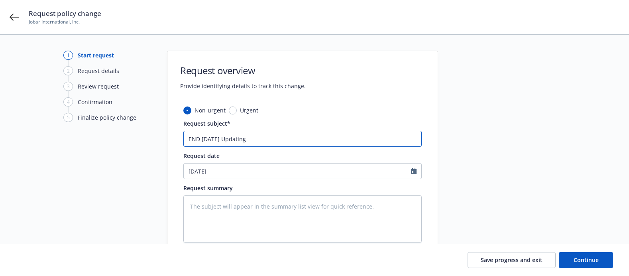
type input "END [DATE] Updating"
type textarea "x"
type input "END [DATE] Updating p"
type textarea "x"
type input "END [DATE] Updating pa"
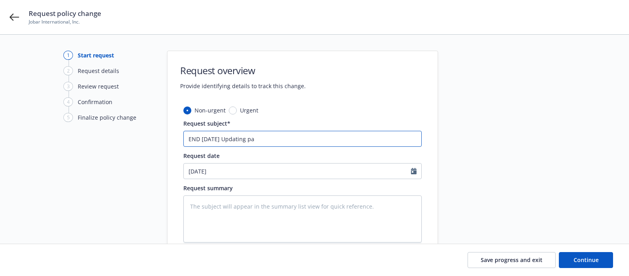
type textarea "x"
type input "END [DATE] Updating pay"
type textarea "x"
type input "END [DATE] Updating payr"
type textarea "x"
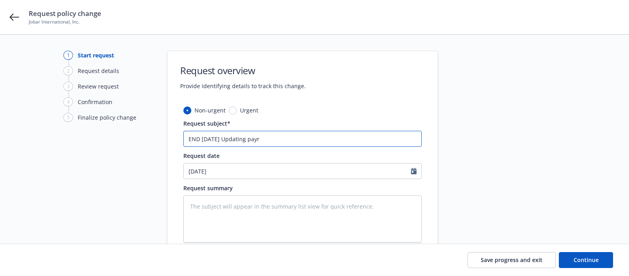
type input "END [DATE] Updating payro"
type textarea "x"
type input "END [DATE] Updating payrol"
type textarea "x"
type input "END [DATE] Updating payroll"
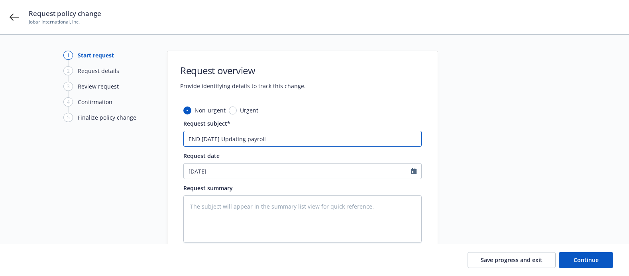
type textarea "x"
type input "END [DATE] Updating payroll"
type textarea "x"
type input "END [DATE] Updating payroll p"
type textarea "x"
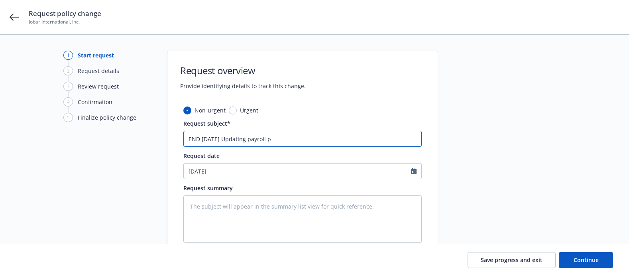
type input "END [DATE] Updating payroll pe"
type textarea "x"
type input "END [DATE] Updating payroll per"
type textarea "x"
type input "END [DATE] Updating payroll per"
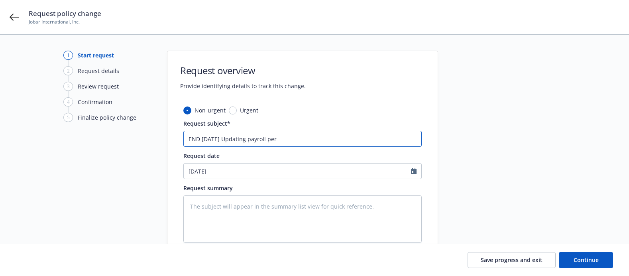
type textarea "x"
type input "END [DATE] Updating payroll per cl"
type textarea "x"
type input "END [DATE] Updating payroll per clie"
type textarea "x"
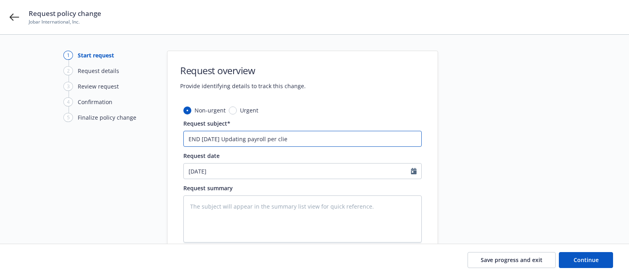
type input "END [DATE] Updating payroll per clien"
type textarea "x"
type input "END [DATE] Updating payroll per client"
type textarea "x"
type input "END [DATE] Updating payroll per clients"
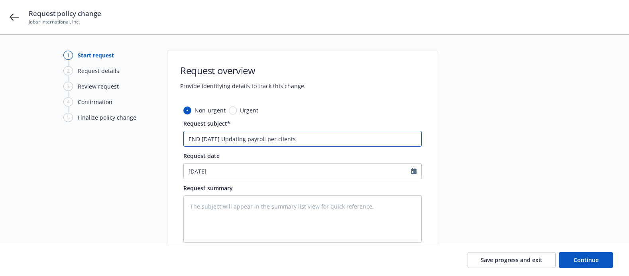
type textarea "x"
type input "END [DATE] Updating payroll per clients"
type textarea "x"
type input "END [DATE] Updating payroll per clients r"
type textarea "x"
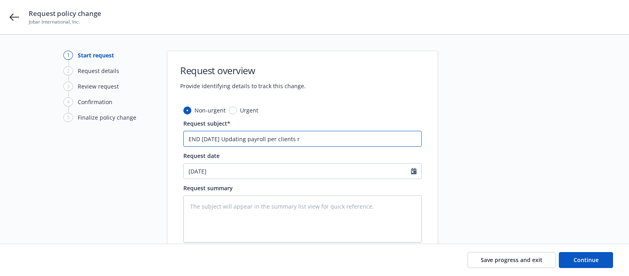
type input "END [DATE] Updating payroll per clients re"
type textarea "x"
type input "END [DATE] Updating payroll per clients req"
type textarea "x"
type input "END [DATE] Updating payroll per clients requ"
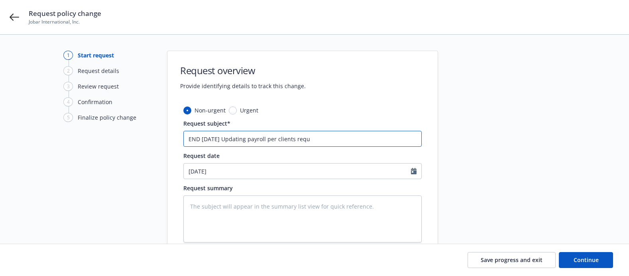
type textarea "x"
type input "END [DATE] Updating payroll per clients reque"
type textarea "x"
type input "END [DATE] Updating payroll per clients reques"
type textarea "x"
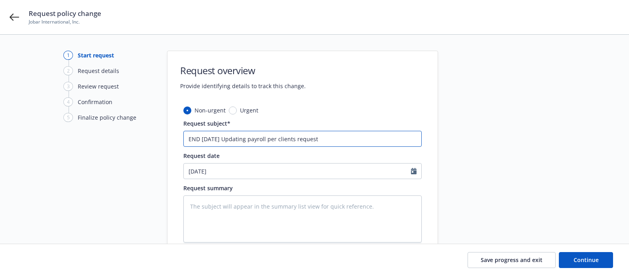
drag, startPoint x: 320, startPoint y: 140, endPoint x: 197, endPoint y: 141, distance: 122.1
click at [184, 141] on input "END [DATE] Updating payroll per clients request" at bounding box center [302, 139] width 239 height 16
type input "END [DATE] Updating payroll per clients request"
click at [194, 205] on textarea at bounding box center [302, 218] width 239 height 47
paste textarea "END [DATE] Updating payroll per clients request"
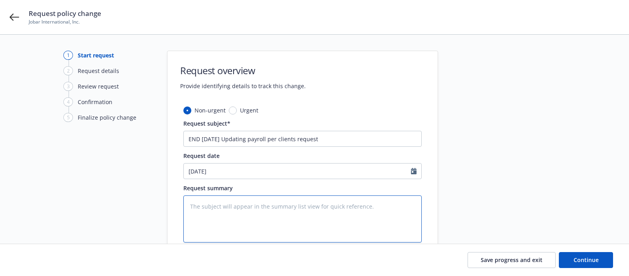
type textarea "x"
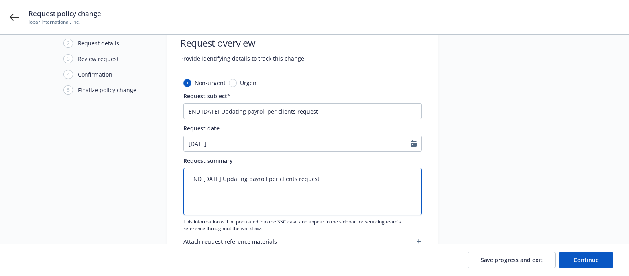
scroll to position [31, 0]
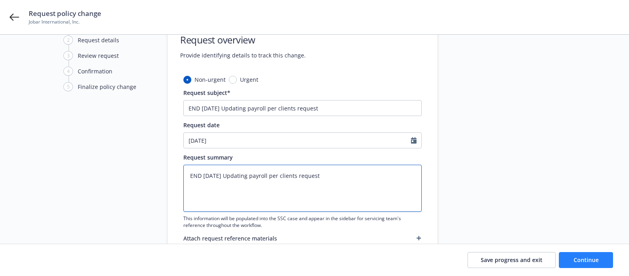
type textarea "END [DATE] Updating payroll per clients request"
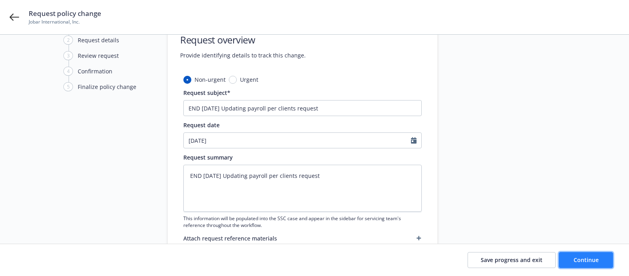
click at [586, 263] on span "Continue" at bounding box center [586, 260] width 25 height 8
type textarea "x"
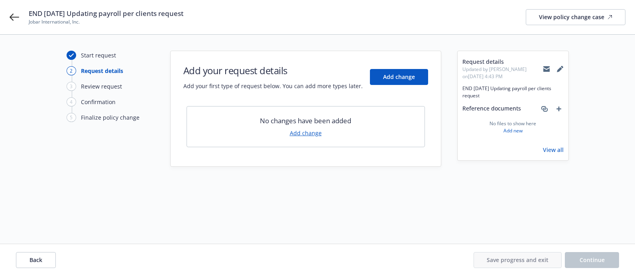
click at [307, 132] on link "Add change" at bounding box center [306, 133] width 32 height 8
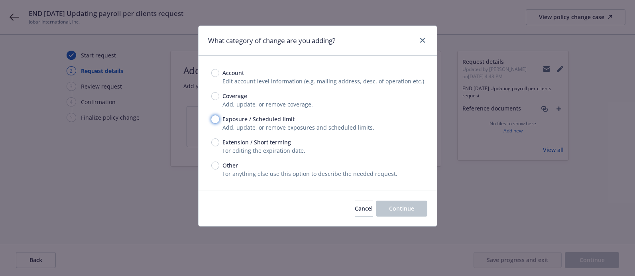
click at [213, 118] on input "Exposure / Scheduled limit" at bounding box center [215, 119] width 8 height 8
radio input "true"
click at [399, 209] on span "Continue" at bounding box center [401, 209] width 25 height 8
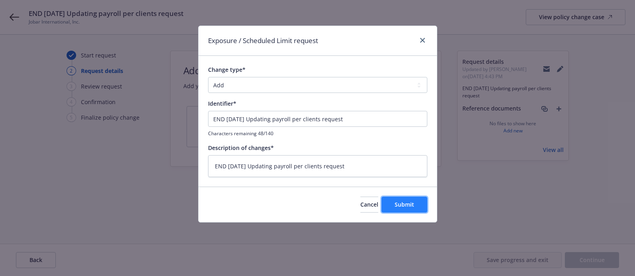
click at [403, 203] on span "Submit" at bounding box center [405, 205] width 20 height 8
type textarea "x"
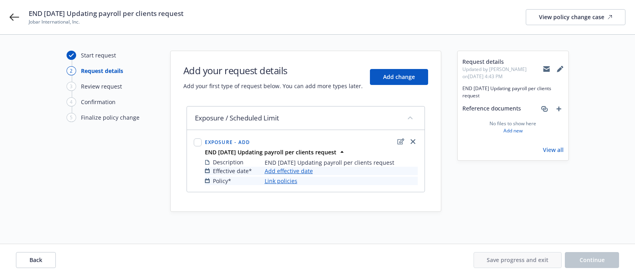
click at [286, 170] on link "Add effective date" at bounding box center [289, 171] width 48 height 8
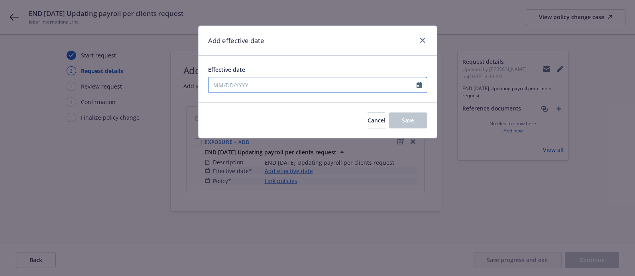
select select "8"
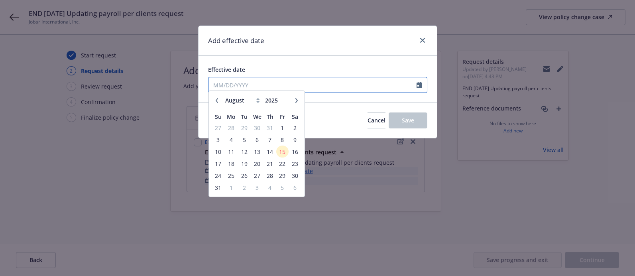
click at [250, 85] on input "Effective date" at bounding box center [313, 84] width 208 height 15
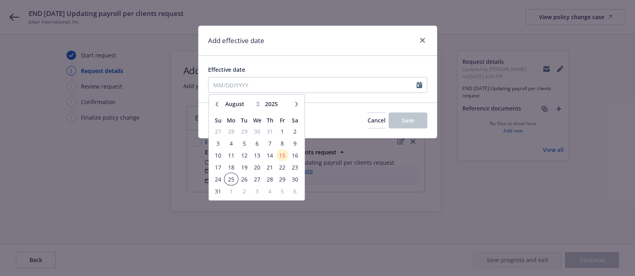
click at [231, 180] on span "25" at bounding box center [231, 179] width 12 height 10
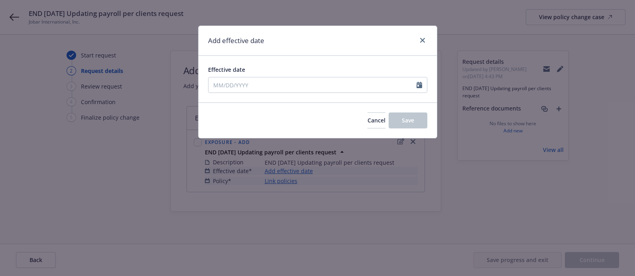
type input "[DATE]"
click at [407, 120] on span "Save" at bounding box center [408, 120] width 12 height 8
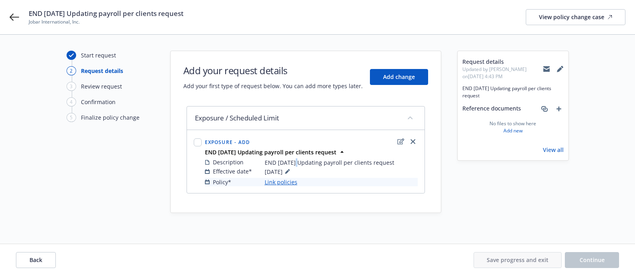
click at [298, 162] on span "END [DATE] Updating payroll per clients request" at bounding box center [330, 162] width 130 height 8
click at [289, 204] on div "Exposure / Scheduled Limit Exposure - Add END [DATE] Updating payroll per clien…" at bounding box center [306, 159] width 239 height 107
click at [281, 182] on link "Link policies" at bounding box center [281, 182] width 33 height 8
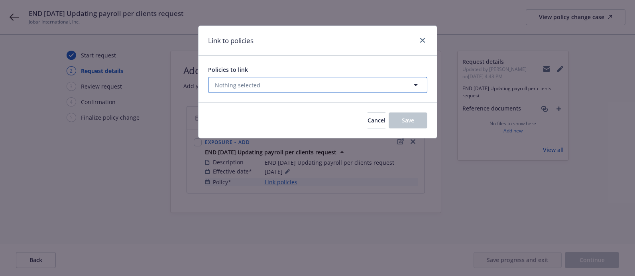
click at [415, 86] on icon "button" at bounding box center [416, 85] width 10 height 10
select select "ACTIVE"
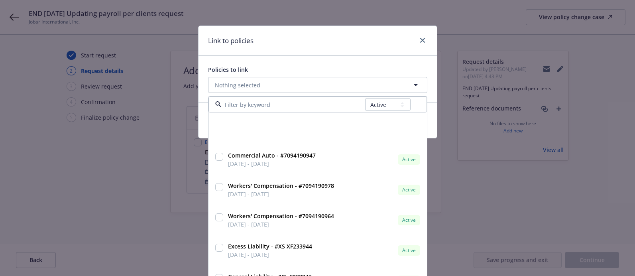
scroll to position [201, 0]
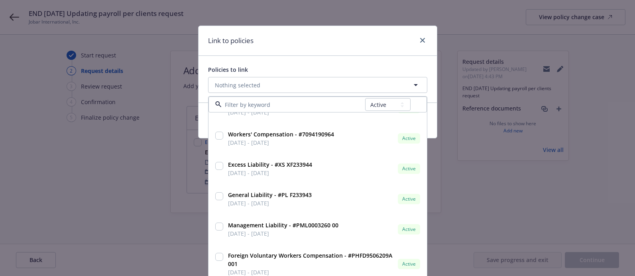
click at [231, 105] on input at bounding box center [294, 105] width 144 height 8
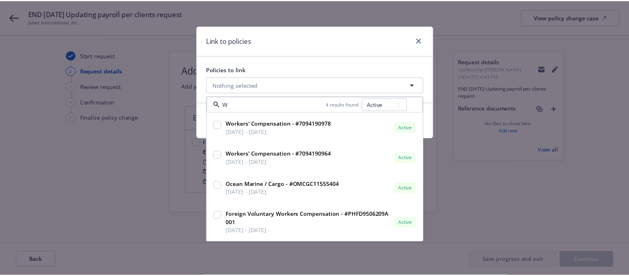
scroll to position [0, 0]
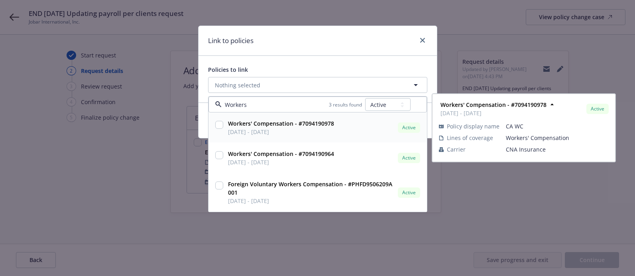
type input "Workers"
click at [402, 107] on select "All Active Upcoming Expired Cancelled" at bounding box center [387, 104] width 45 height 13
select select "UPCOMING"
click at [365, 98] on select "All Active Upcoming Expired Cancelled" at bounding box center [387, 104] width 45 height 13
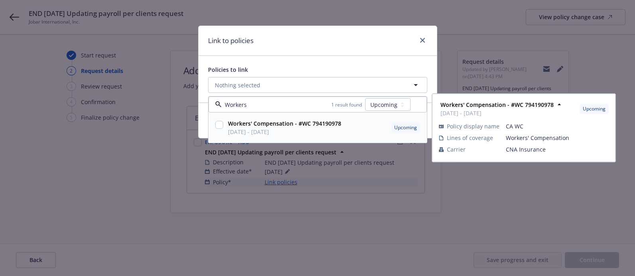
click at [222, 125] on input "checkbox" at bounding box center [219, 125] width 8 height 8
checkbox input "true"
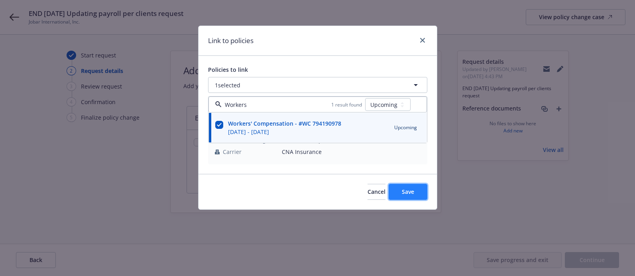
click at [404, 188] on span "Save" at bounding box center [408, 192] width 12 height 8
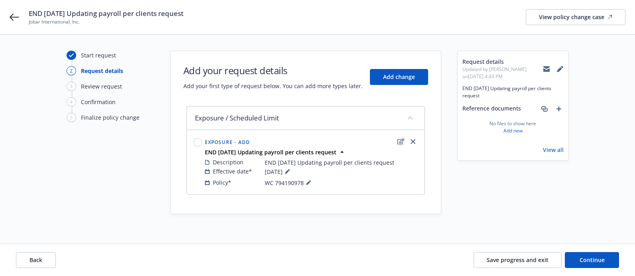
click at [400, 141] on icon "edit" at bounding box center [401, 141] width 7 height 6
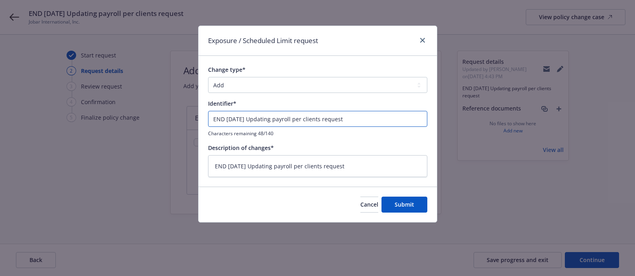
click at [245, 119] on input "END [DATE] Updating payroll per clients request" at bounding box center [317, 119] width 219 height 16
type textarea "x"
type input "END [DATE] Updating payroll per clients request"
click at [400, 203] on span "Submit" at bounding box center [405, 205] width 20 height 8
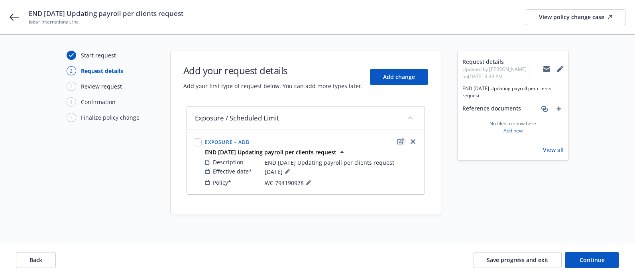
click at [402, 140] on icon "edit" at bounding box center [401, 141] width 7 height 6
type textarea "x"
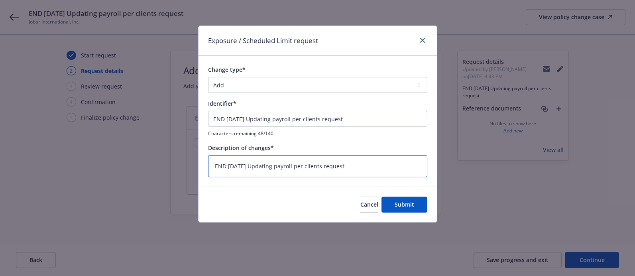
click at [247, 163] on textarea "END [DATE] Updating payroll per clients request" at bounding box center [317, 166] width 219 height 22
type textarea "END [DATE] Updating payroll per clients request"
type textarea "x"
type textarea "END [DATE] Updating payroll per clients request"
click at [402, 206] on span "Submit" at bounding box center [405, 205] width 20 height 8
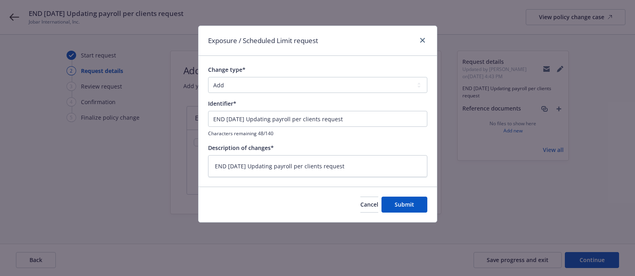
type textarea "x"
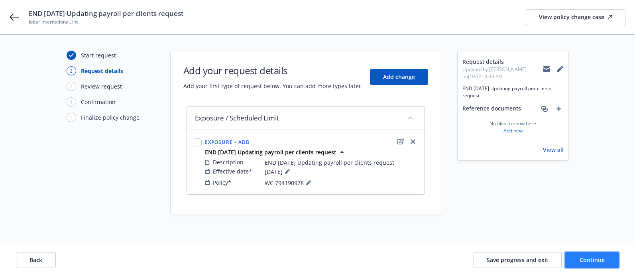
click at [581, 257] on span "Continue" at bounding box center [592, 260] width 25 height 8
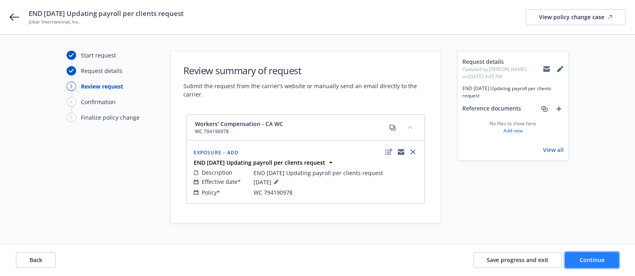
click at [591, 257] on span "Continue" at bounding box center [592, 260] width 25 height 8
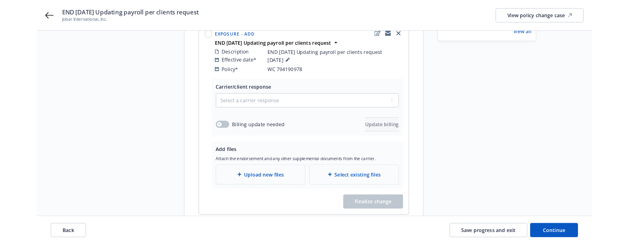
scroll to position [114, 0]
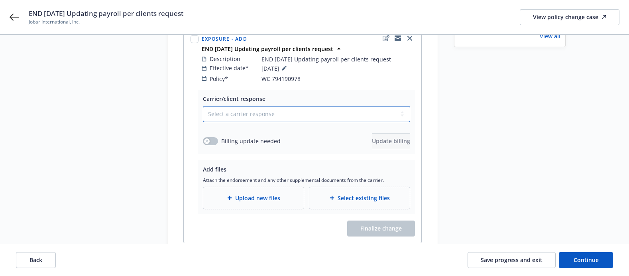
click at [402, 106] on select "Select a carrier response Accepted Accepted with revision No endorsement needed…" at bounding box center [306, 114] width 207 height 16
click at [465, 103] on div "Request details Updated by [PERSON_NAME] on [DATE] 4:45 PM END [DATE] Updating …" at bounding box center [510, 100] width 112 height 326
click at [399, 272] on div "Back Save progress and exit Continue" at bounding box center [314, 260] width 629 height 32
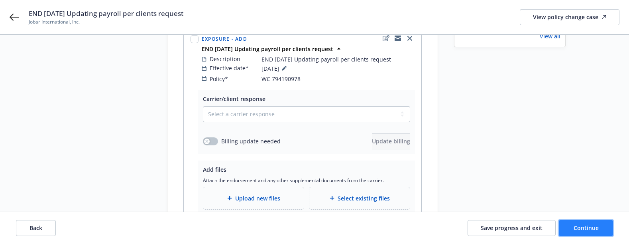
click at [589, 226] on span "Continue" at bounding box center [586, 228] width 25 height 8
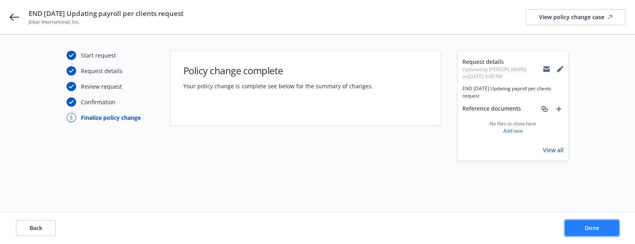
click at [596, 229] on span "Done" at bounding box center [592, 228] width 14 height 8
